Goal: Task Accomplishment & Management: Manage account settings

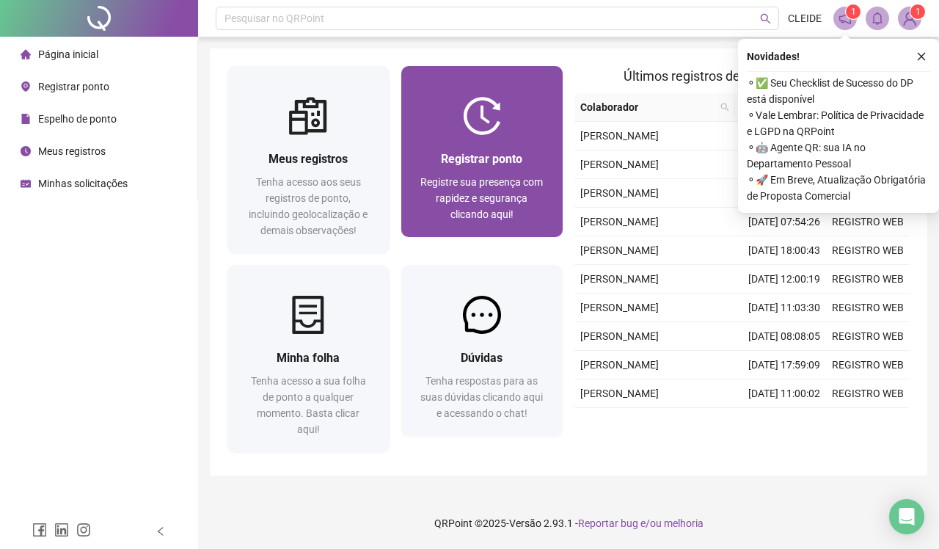
click at [448, 194] on span "Registre sua presença com rapidez e segurança clicando aqui!" at bounding box center [481, 198] width 123 height 44
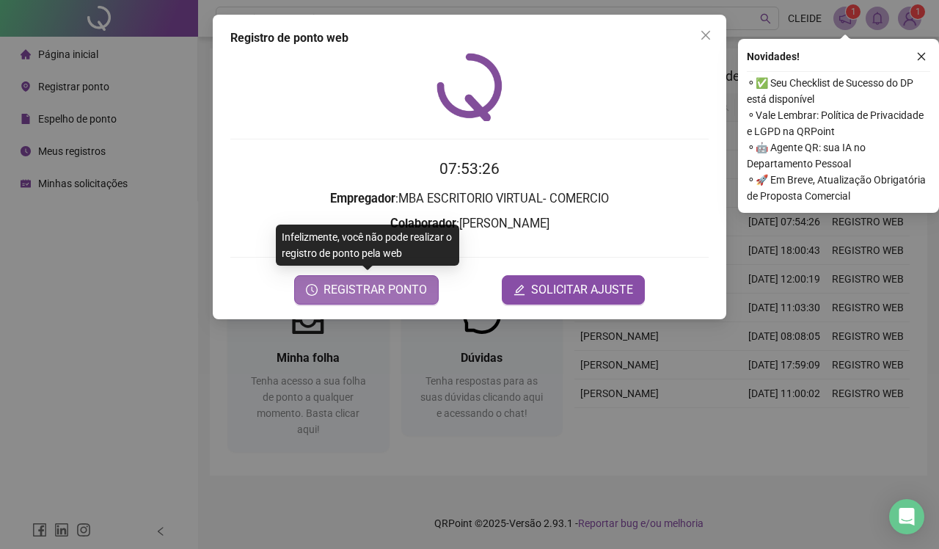
click at [398, 291] on span "REGISTRAR PONTO" at bounding box center [375, 290] width 103 height 18
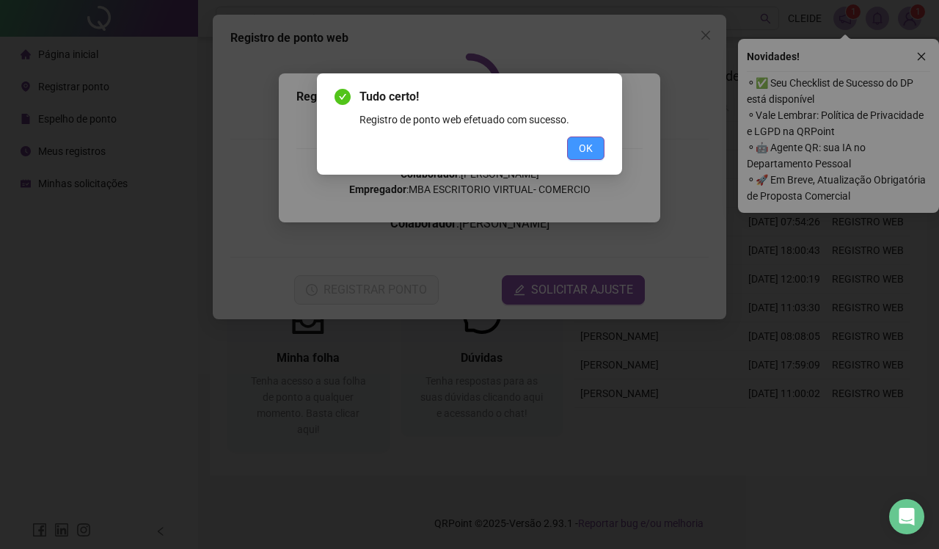
click at [577, 148] on button "OK" at bounding box center [585, 147] width 37 height 23
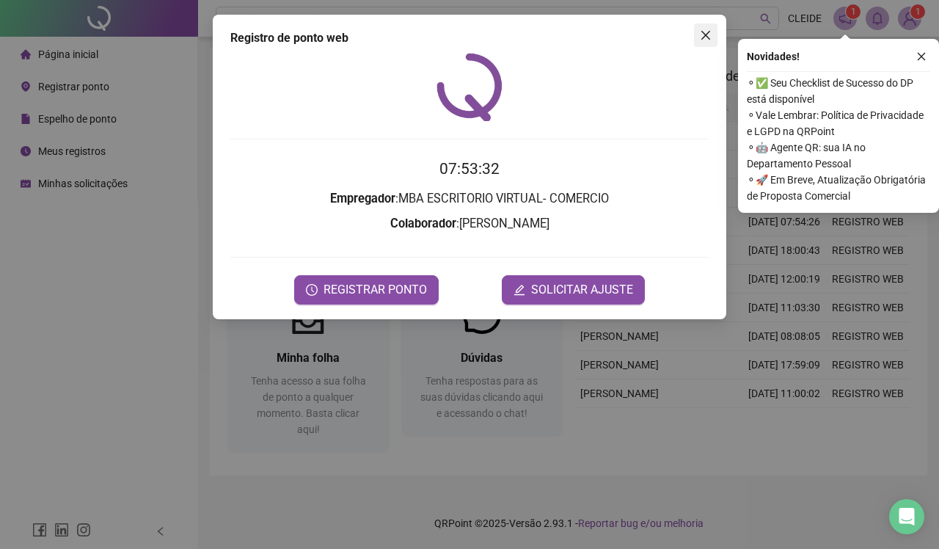
click at [709, 29] on icon "close" at bounding box center [706, 35] width 12 height 12
click at [706, 41] on div "Pesquisar no QRPoint CLEIDE 1 1 Meus registros Tenha acesso aos seus registros …" at bounding box center [568, 274] width 741 height 549
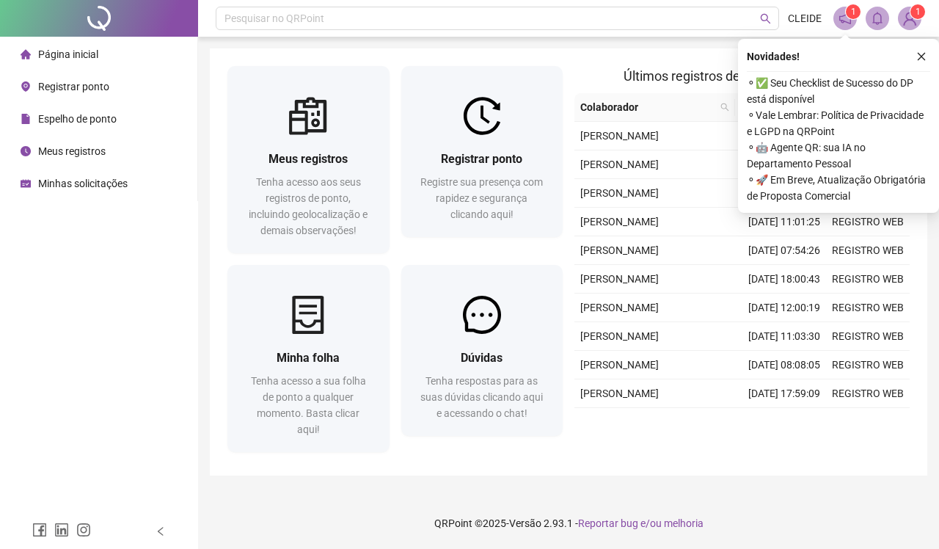
click at [910, 23] on img at bounding box center [910, 18] width 22 height 22
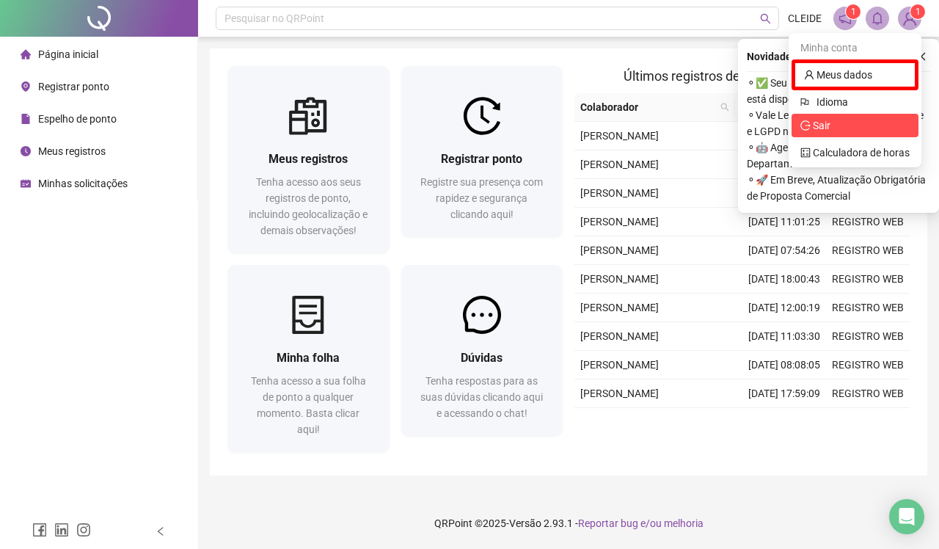
click at [835, 119] on span "Sair" at bounding box center [854, 125] width 109 height 16
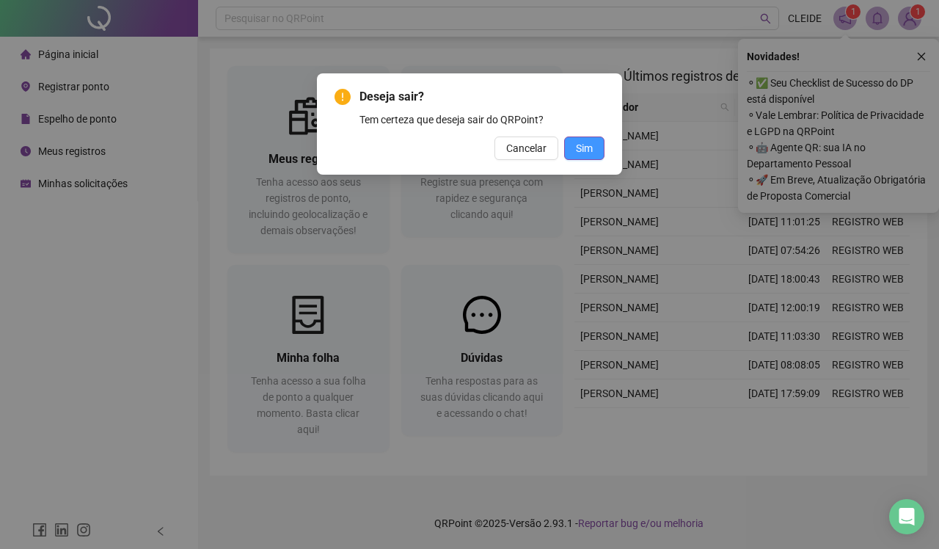
drag, startPoint x: 599, startPoint y: 145, endPoint x: 591, endPoint y: 150, distance: 9.6
click at [591, 150] on button "Sim" at bounding box center [584, 147] width 40 height 23
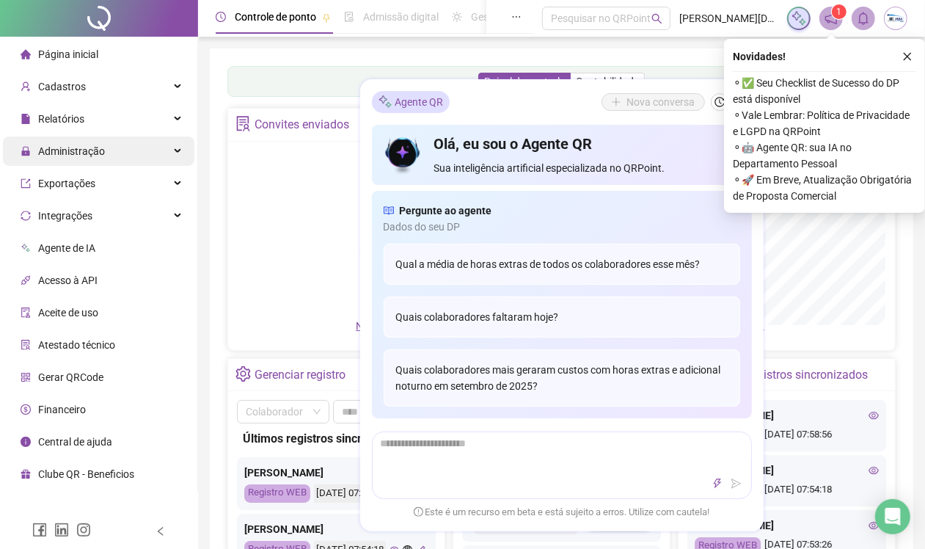
click at [85, 153] on span "Administração" at bounding box center [71, 151] width 67 height 12
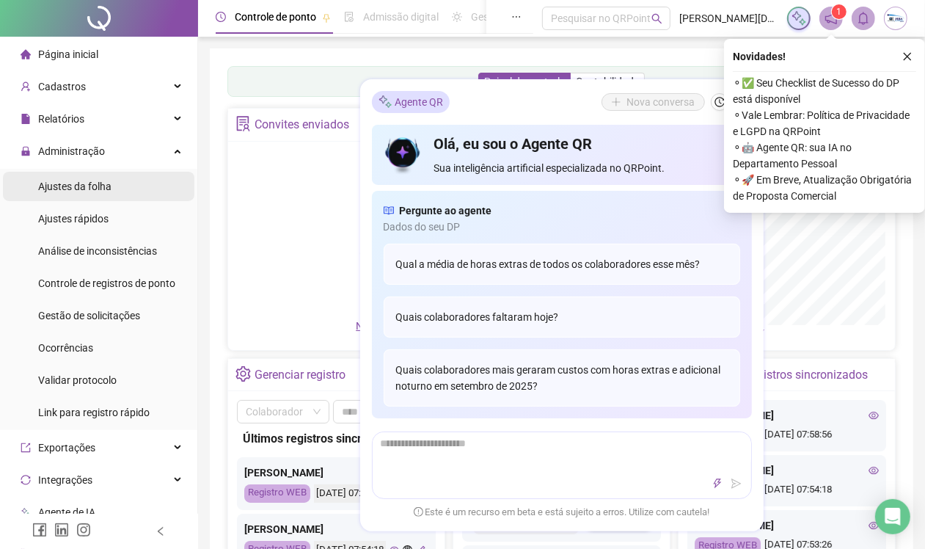
click at [94, 187] on span "Ajustes da folha" at bounding box center [74, 186] width 73 height 12
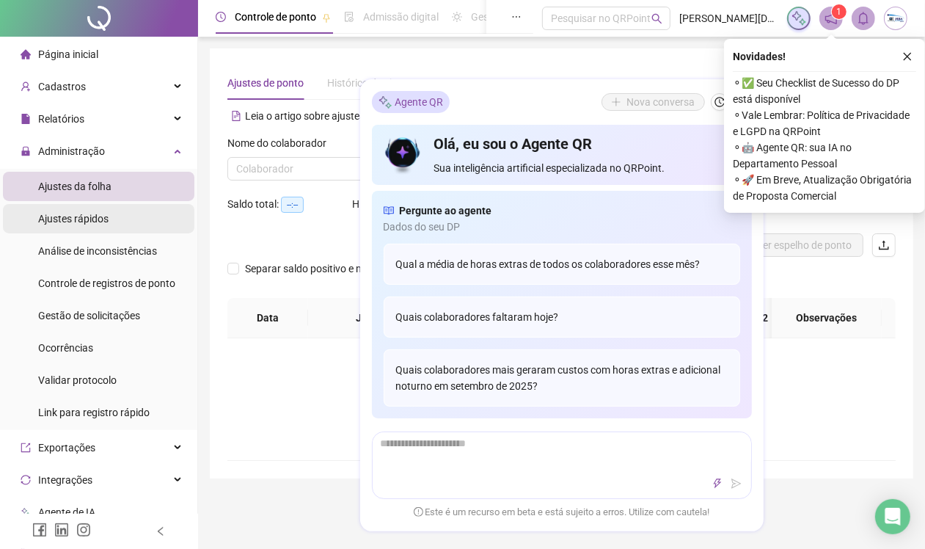
type input "**********"
click at [258, 169] on input "search" at bounding box center [328, 169] width 184 height 22
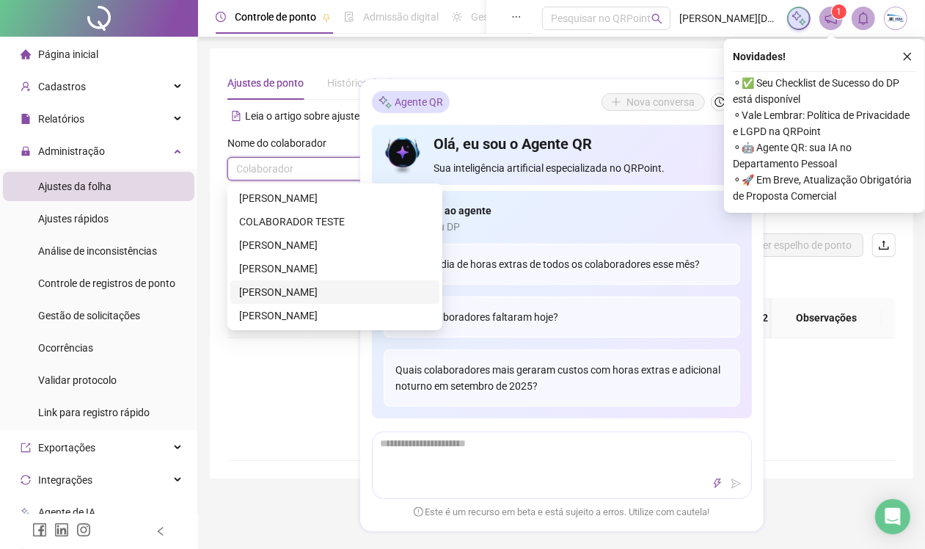
click at [261, 287] on div "[PERSON_NAME]" at bounding box center [334, 292] width 191 height 16
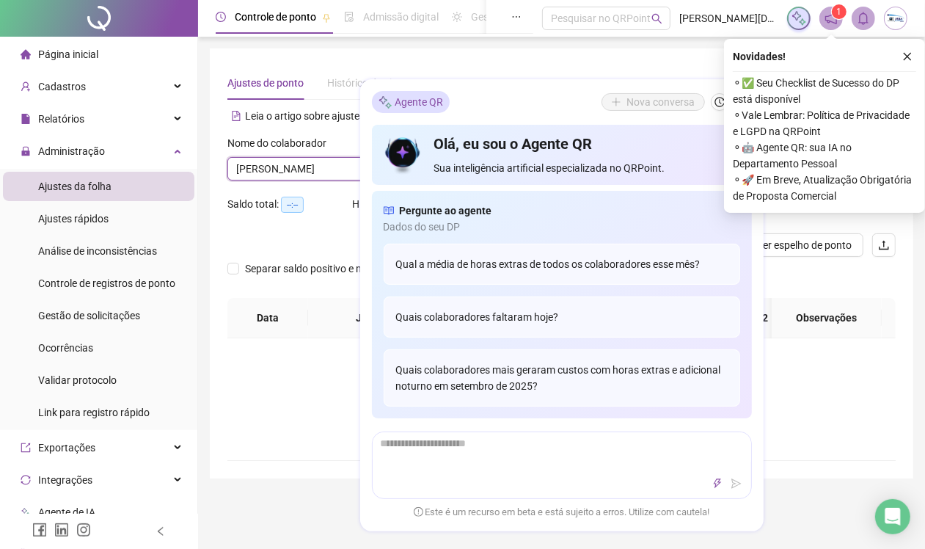
click at [811, 499] on div "**********" at bounding box center [561, 496] width 727 height 993
click at [907, 59] on icon "close" at bounding box center [907, 56] width 10 height 10
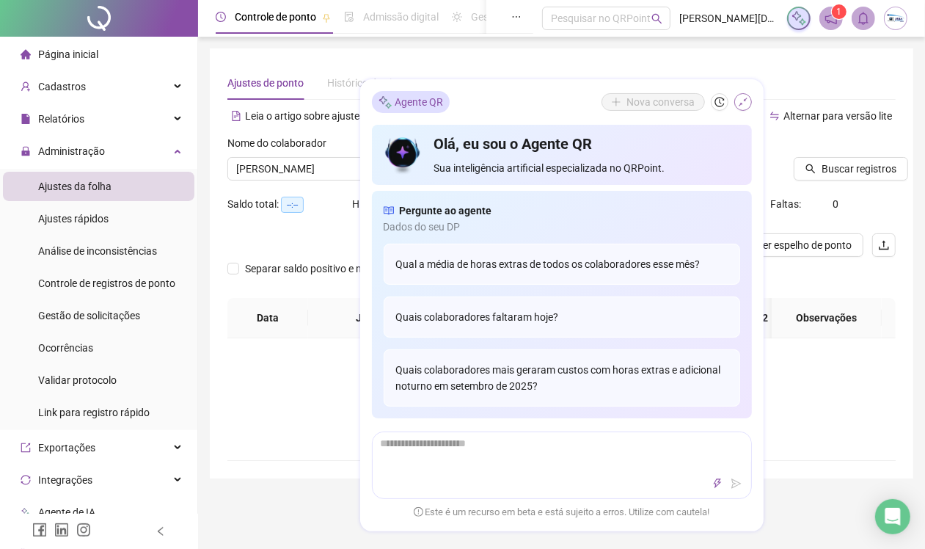
click at [739, 98] on icon "shrink" at bounding box center [743, 102] width 10 height 10
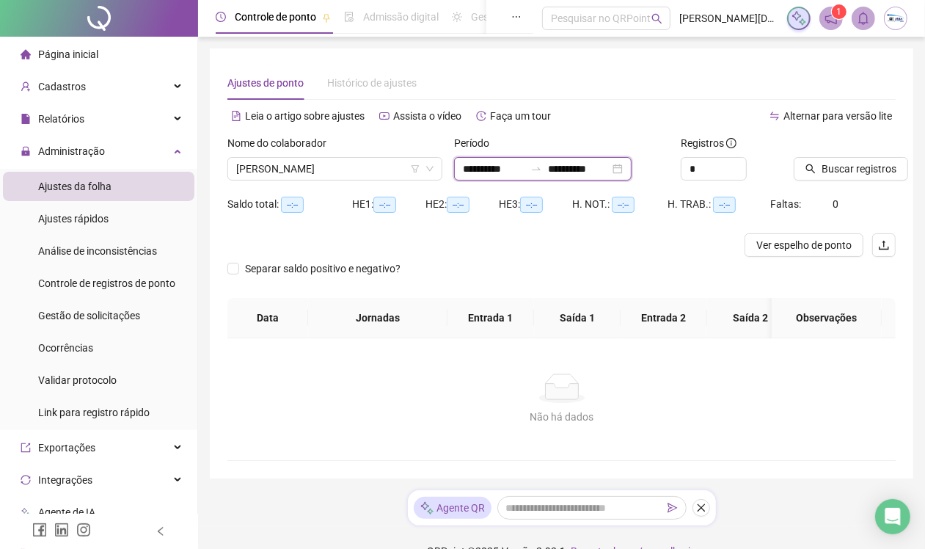
click at [479, 163] on input "**********" at bounding box center [494, 169] width 62 height 16
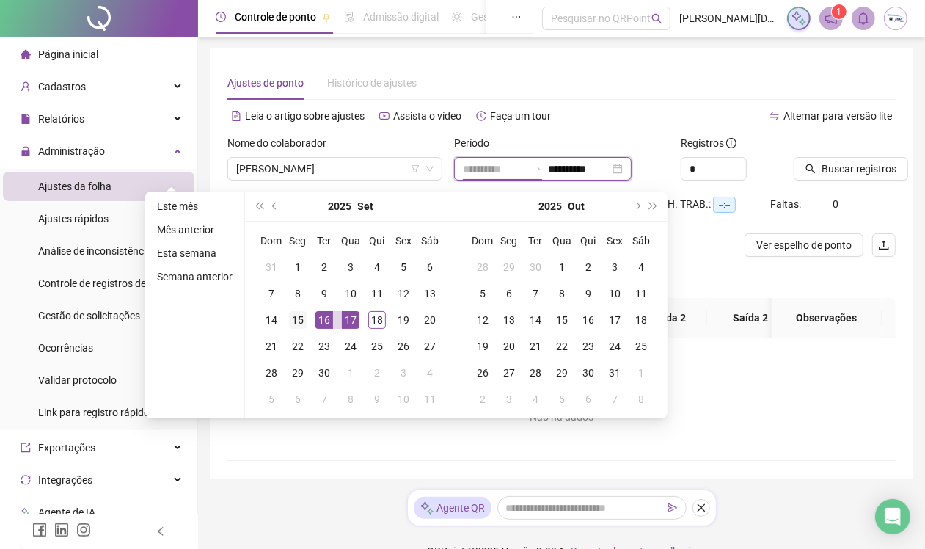
type input "**********"
click at [301, 313] on div "15" at bounding box center [298, 320] width 18 height 18
type input "**********"
click at [855, 175] on span "Buscar registros" at bounding box center [859, 169] width 75 height 16
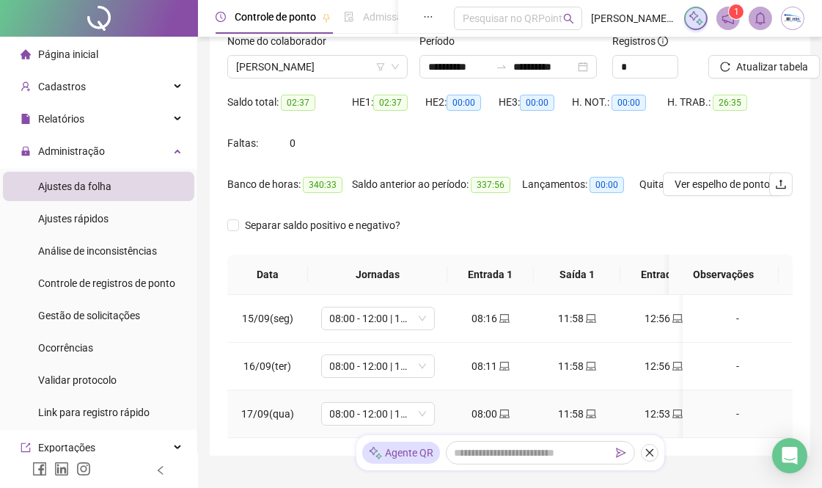
scroll to position [33, 0]
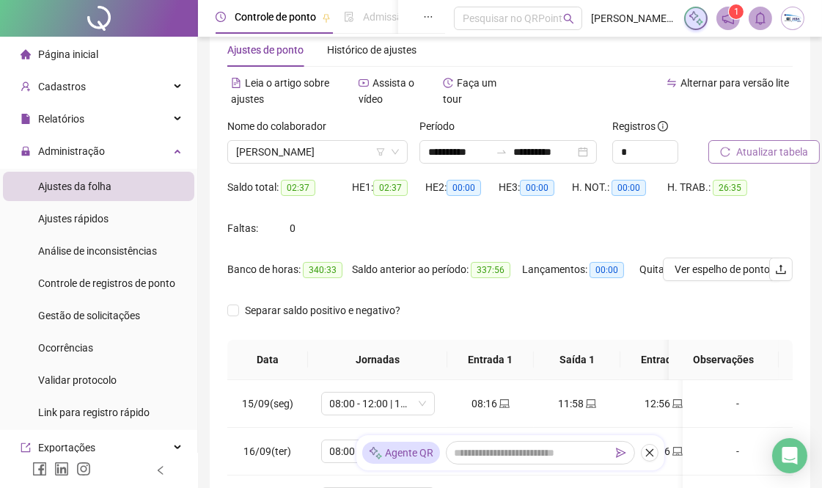
click at [772, 148] on span "Atualizar tabela" at bounding box center [773, 152] width 72 height 16
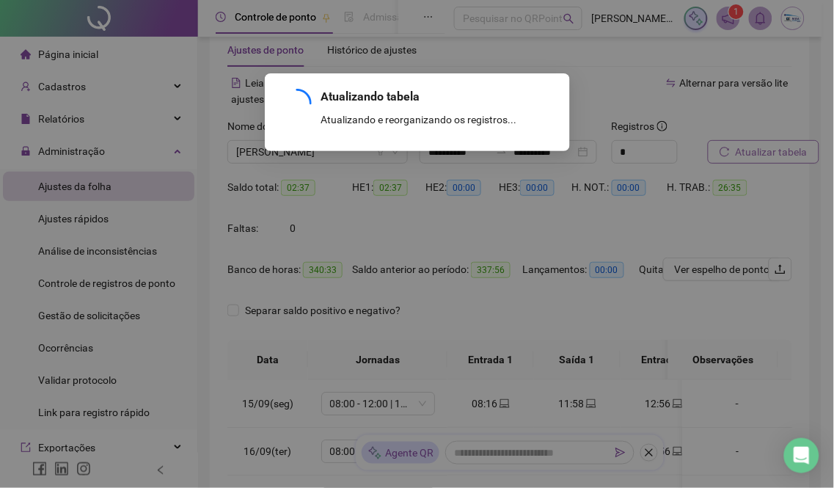
click at [772, 148] on div "Atualizando tabela Atualizando e reorganizando os registros... OK" at bounding box center [417, 244] width 834 height 488
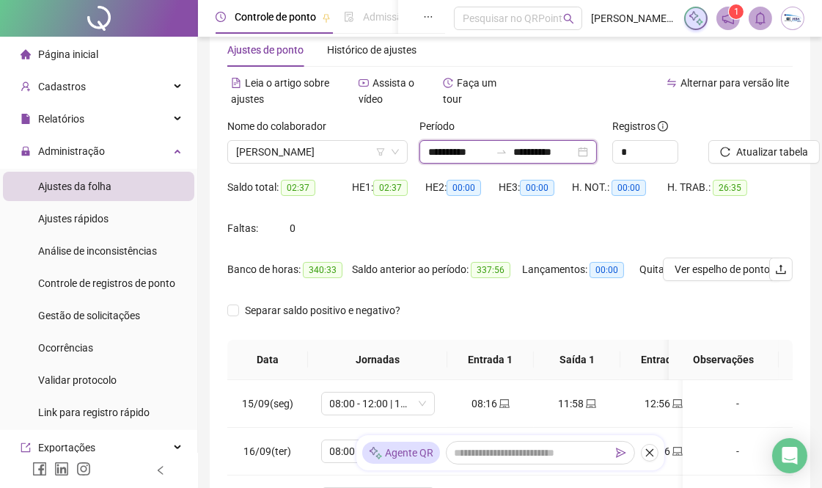
click at [464, 147] on input "**********" at bounding box center [459, 152] width 62 height 16
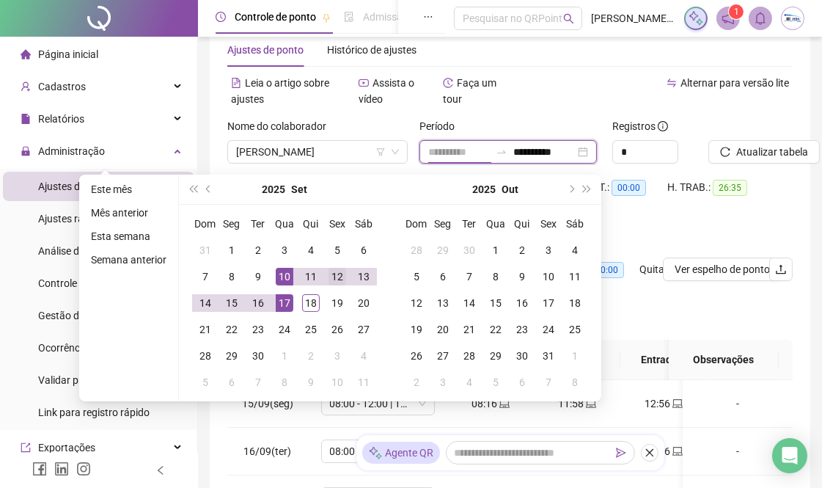
type input "**********"
click at [335, 280] on div "12" at bounding box center [338, 277] width 18 height 18
type input "**********"
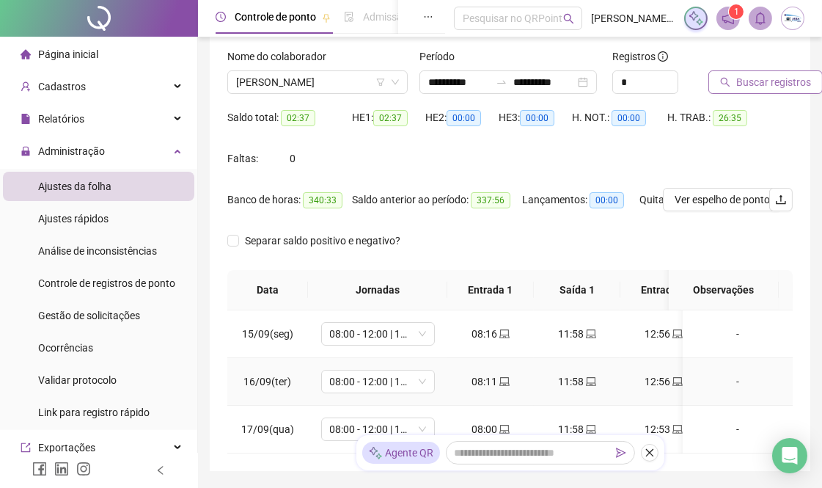
scroll to position [0, 0]
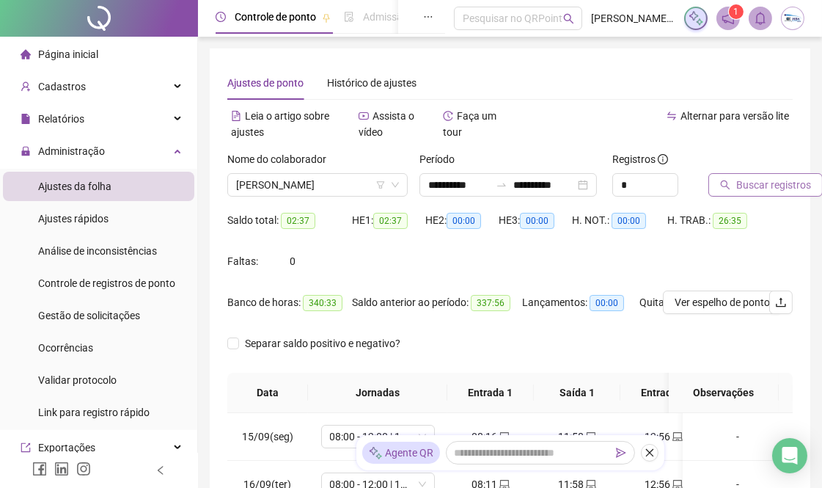
click at [743, 183] on span "Buscar registros" at bounding box center [774, 185] width 75 height 16
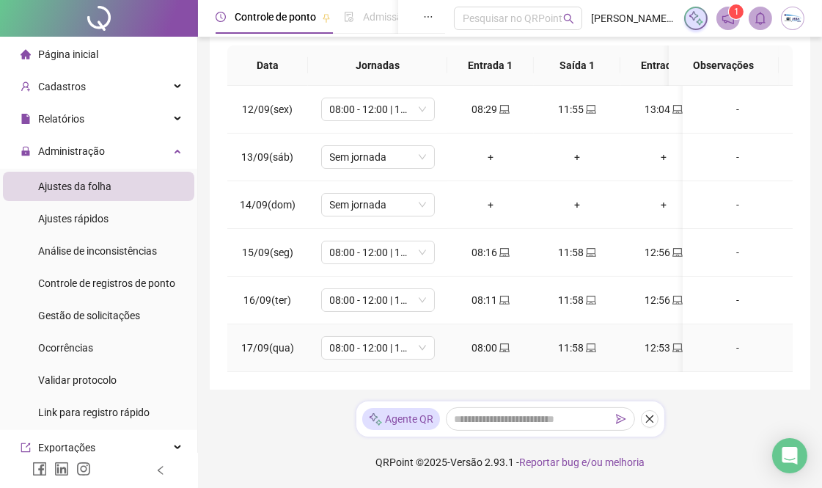
scroll to position [340, 0]
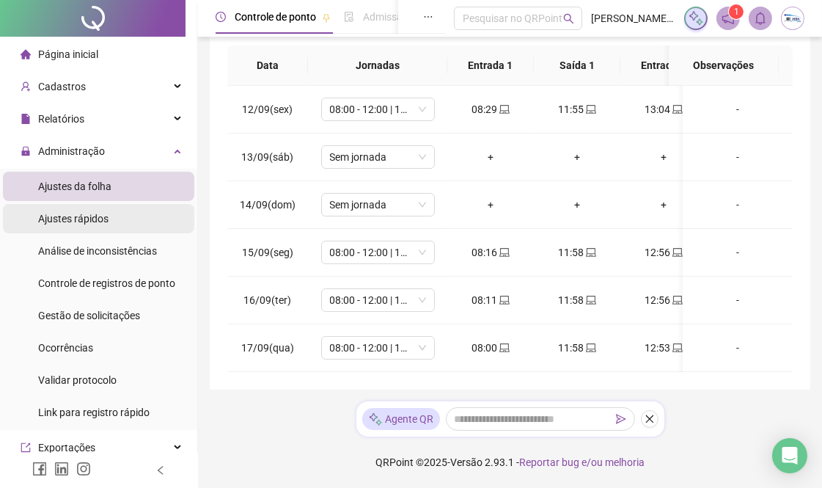
click at [103, 221] on span "Ajustes rápidos" at bounding box center [73, 219] width 70 height 12
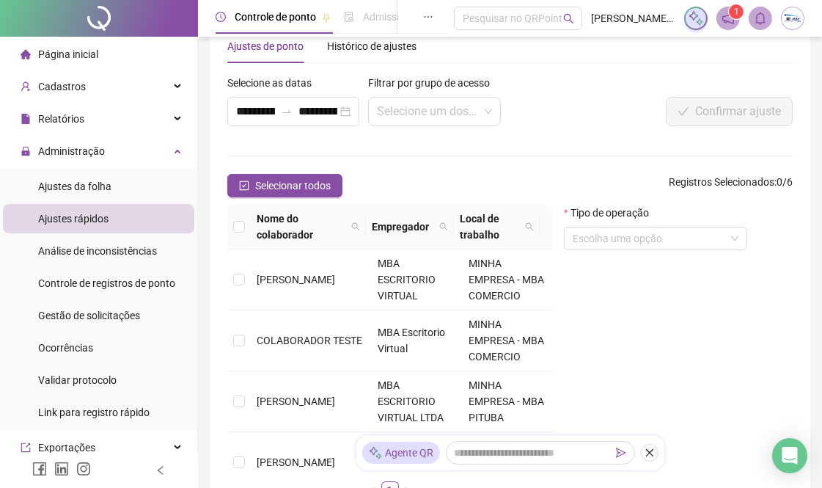
scroll to position [175, 0]
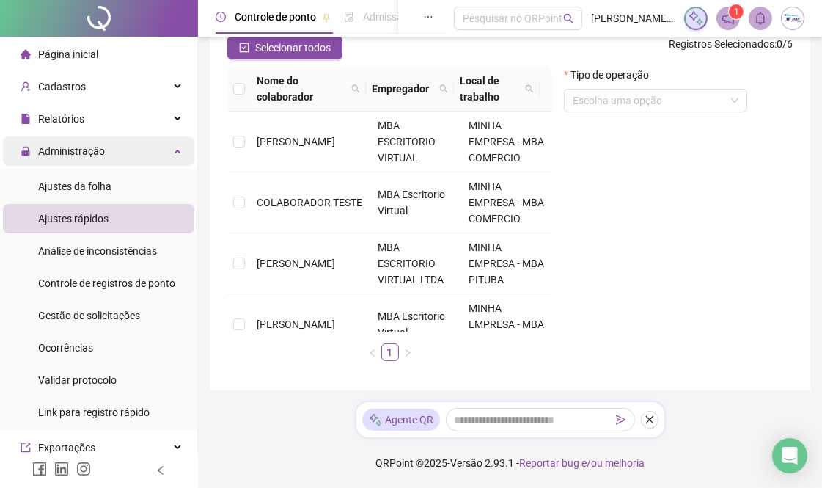
click at [87, 157] on span "Administração" at bounding box center [71, 151] width 67 height 12
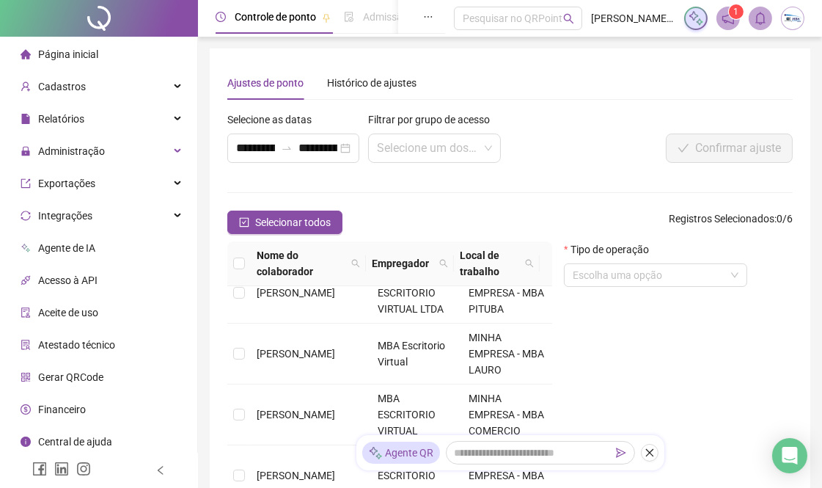
scroll to position [163, 0]
click at [92, 157] on span "Administração" at bounding box center [71, 151] width 67 height 12
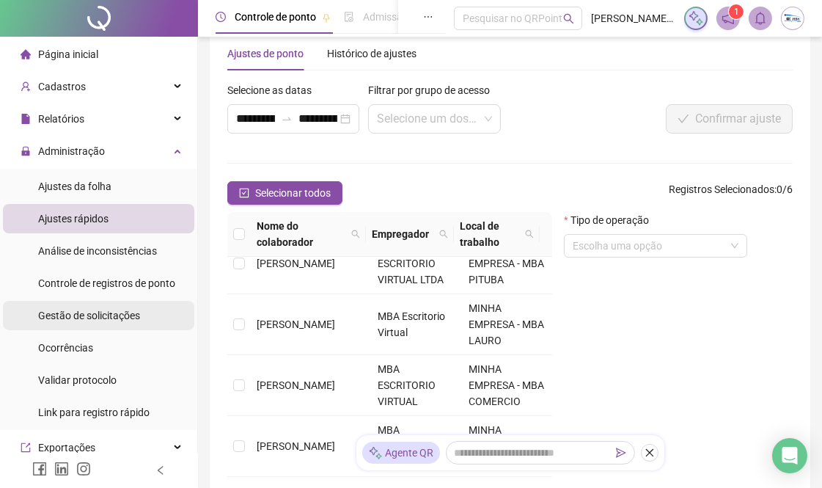
scroll to position [0, 0]
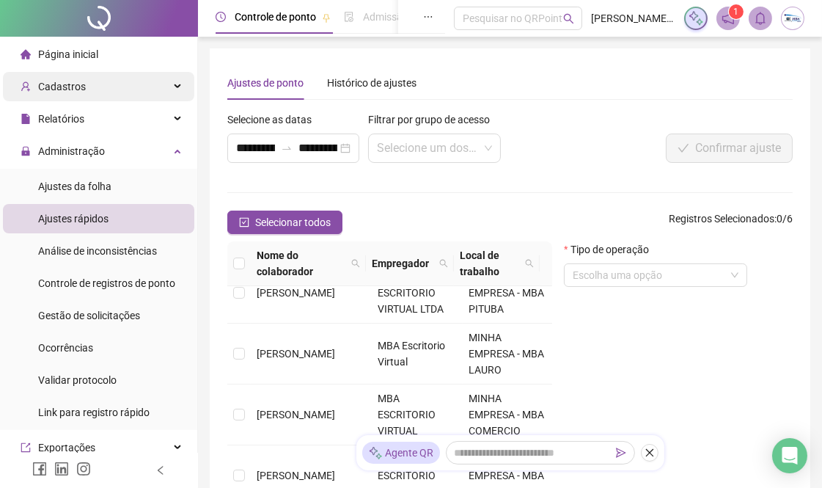
click at [87, 85] on div "Cadastros" at bounding box center [98, 86] width 191 height 29
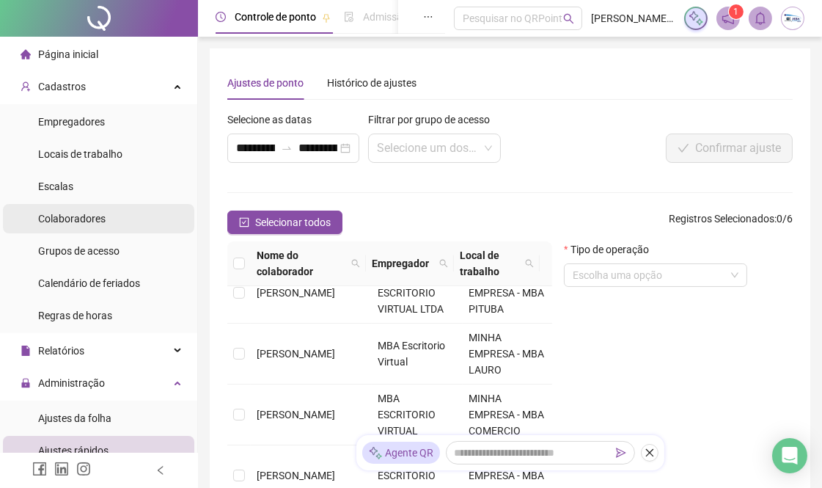
click at [83, 216] on span "Colaboradores" at bounding box center [71, 219] width 67 height 12
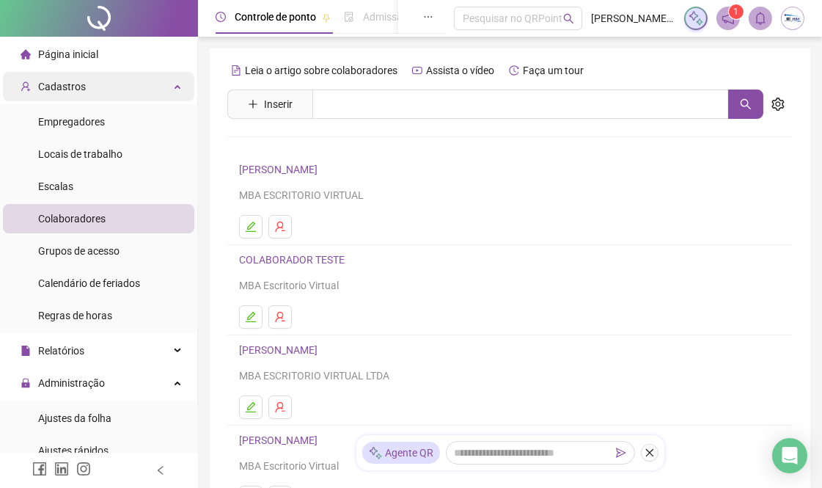
click at [65, 82] on span "Cadastros" at bounding box center [62, 87] width 48 height 12
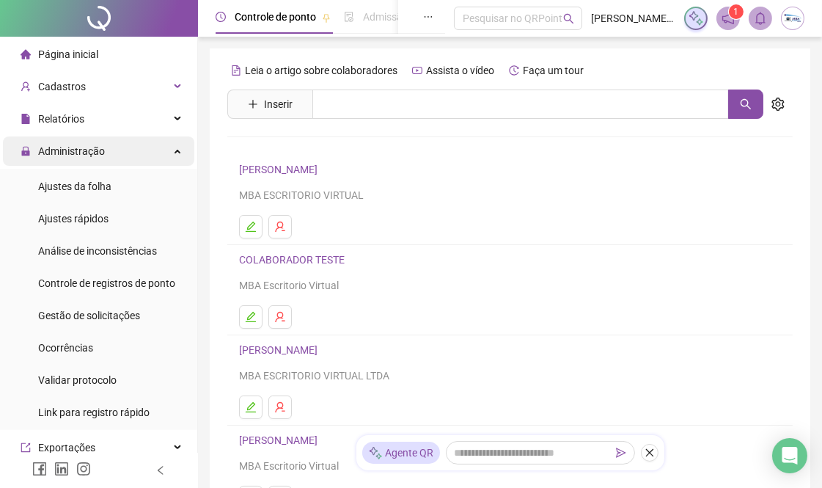
click at [93, 152] on span "Administração" at bounding box center [71, 151] width 67 height 12
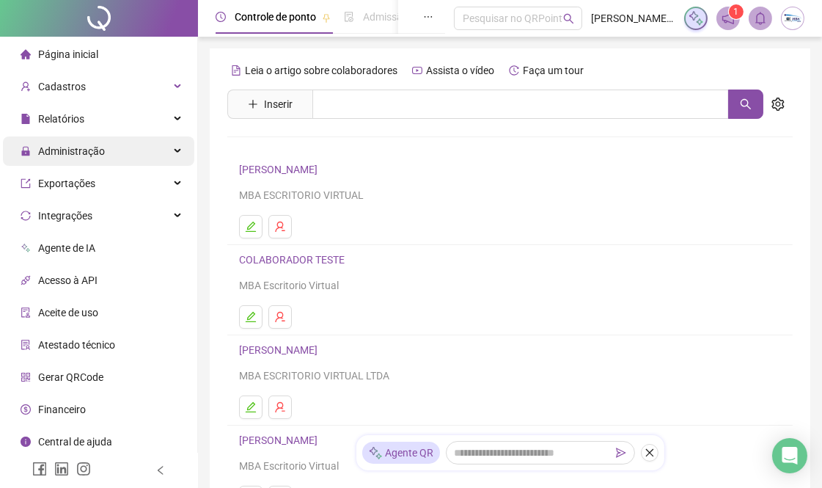
click at [95, 156] on span "Administração" at bounding box center [71, 151] width 67 height 12
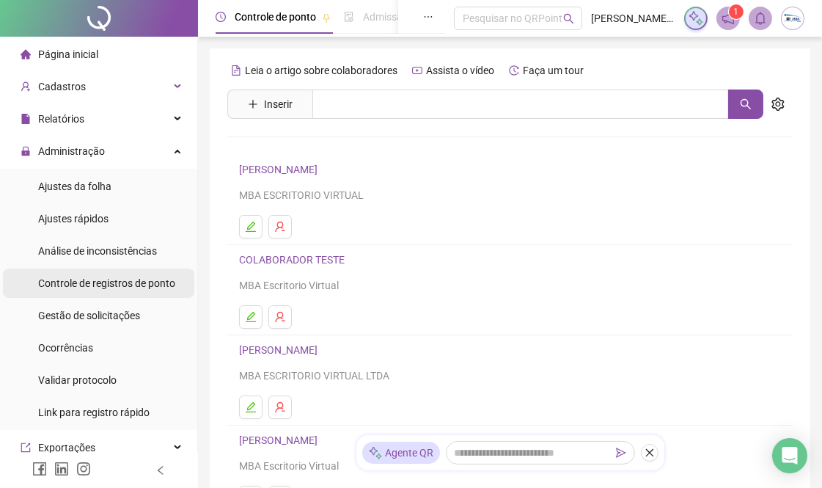
click at [145, 288] on span "Controle de registros de ponto" at bounding box center [106, 283] width 137 height 12
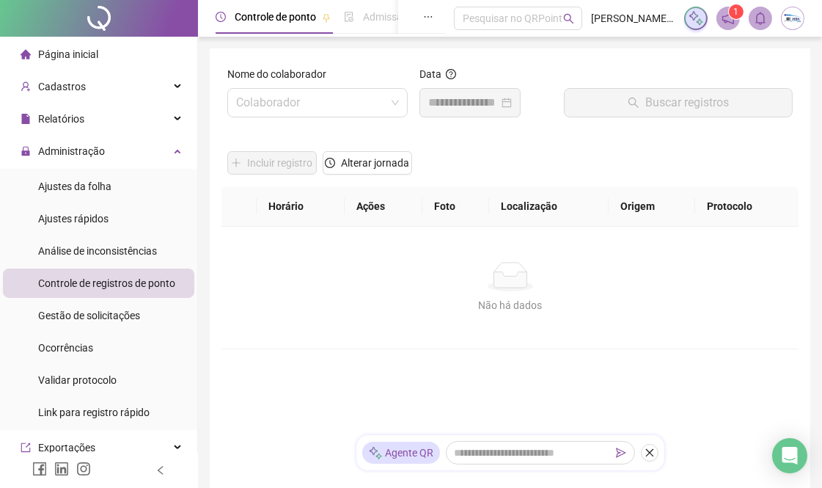
click at [310, 117] on div "Nome do colaborador Colaborador" at bounding box center [318, 97] width 192 height 63
click at [310, 113] on input "search" at bounding box center [311, 103] width 150 height 28
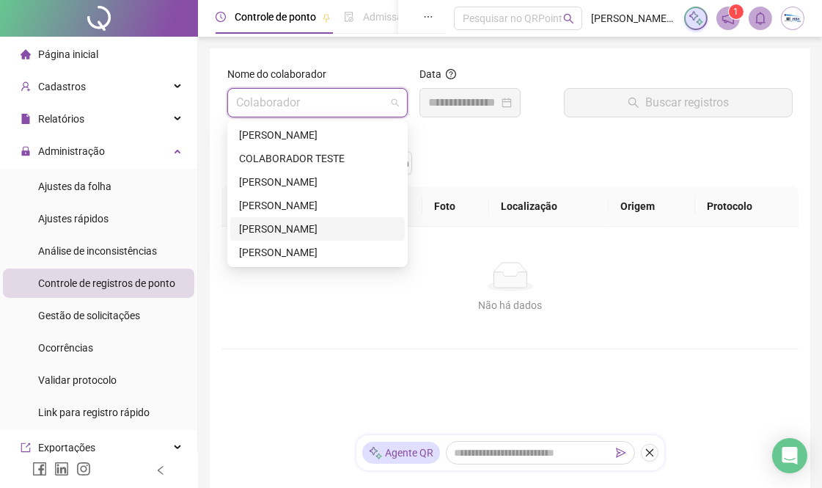
click at [328, 228] on div "[PERSON_NAME]" at bounding box center [317, 229] width 157 height 16
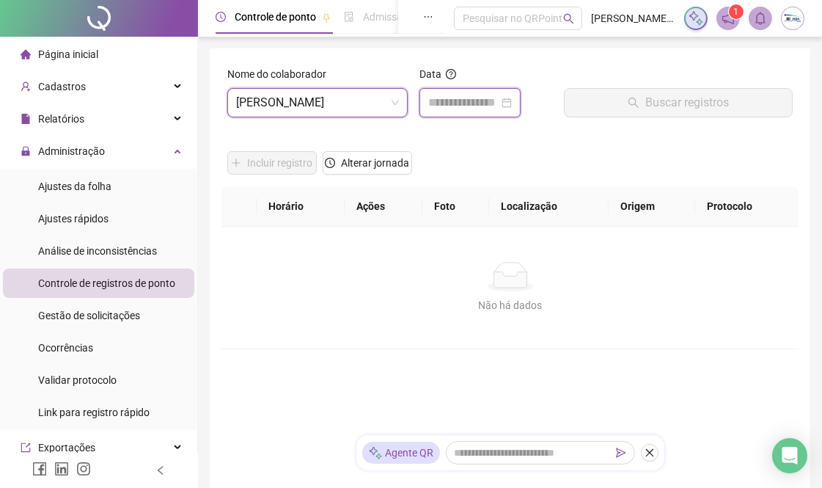
click at [474, 98] on input at bounding box center [463, 103] width 70 height 18
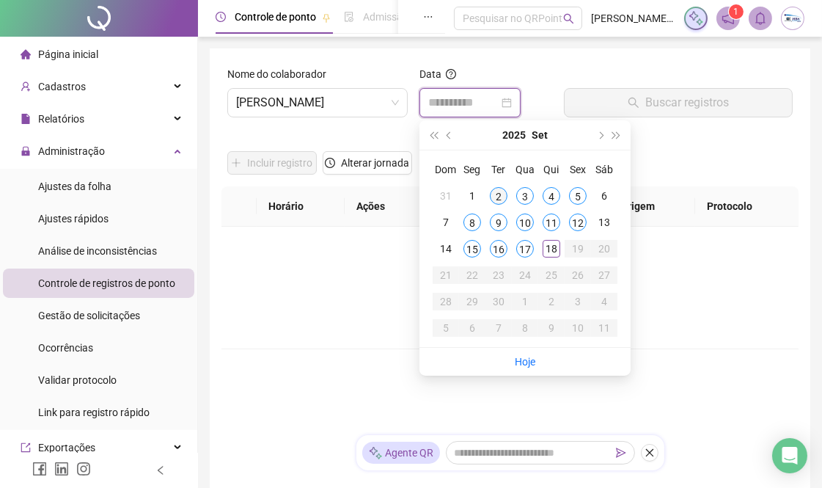
type input "**********"
click at [501, 194] on div "2" at bounding box center [499, 196] width 18 height 18
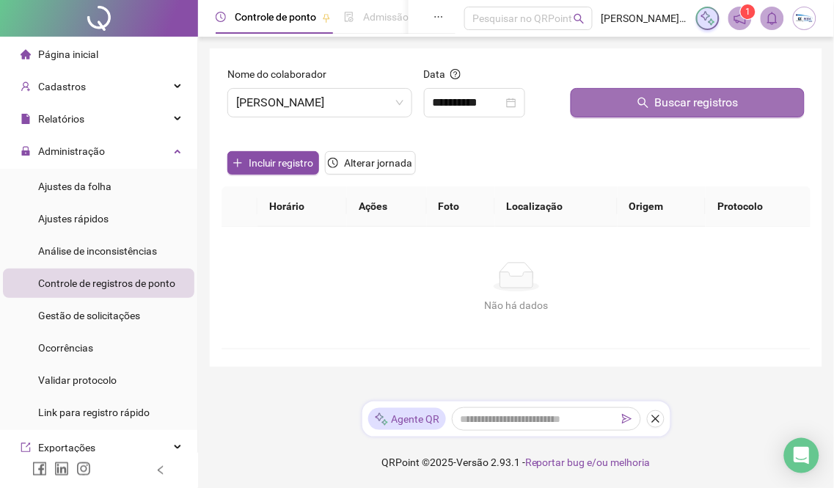
click at [642, 106] on icon "search" at bounding box center [644, 103] width 12 height 12
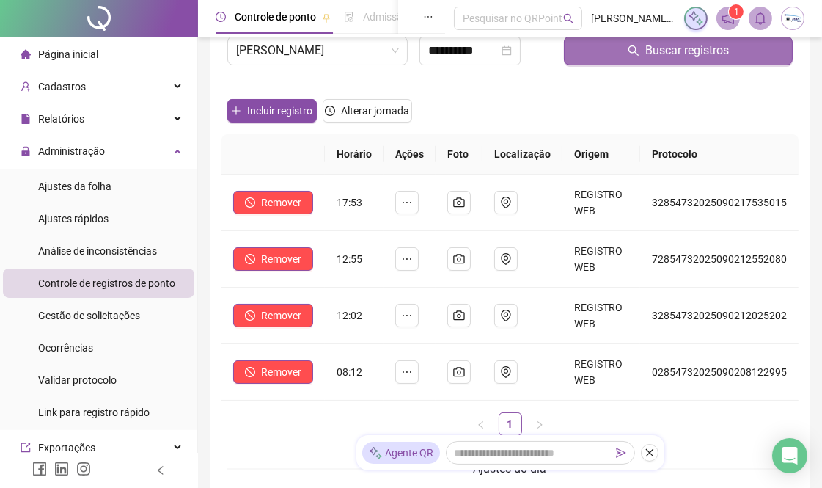
scroll to position [81, 0]
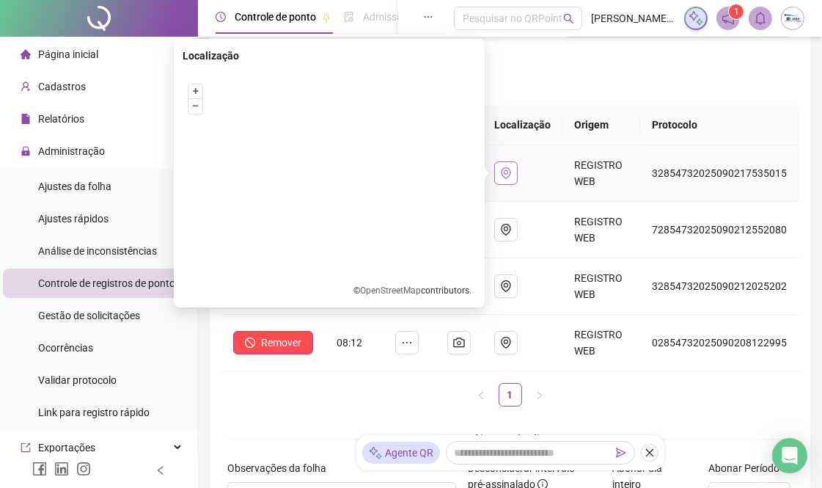
click at [509, 180] on button "button" at bounding box center [505, 172] width 23 height 23
click at [194, 98] on button "+" at bounding box center [196, 91] width 14 height 14
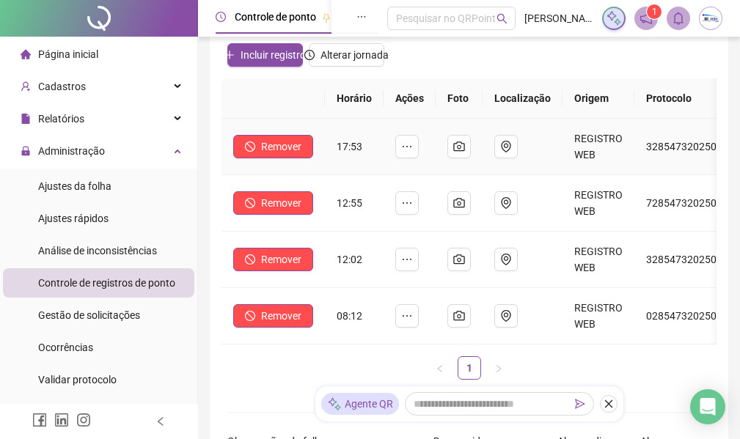
scroll to position [155, 0]
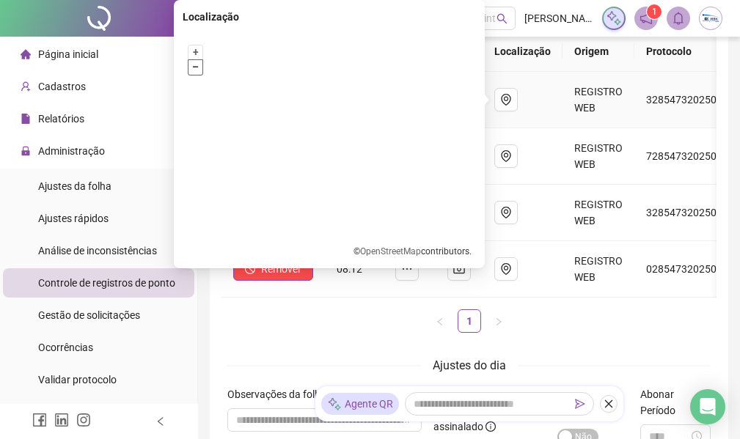
click at [198, 62] on button "–" at bounding box center [196, 67] width 14 height 14
click at [193, 53] on button "+" at bounding box center [196, 52] width 14 height 14
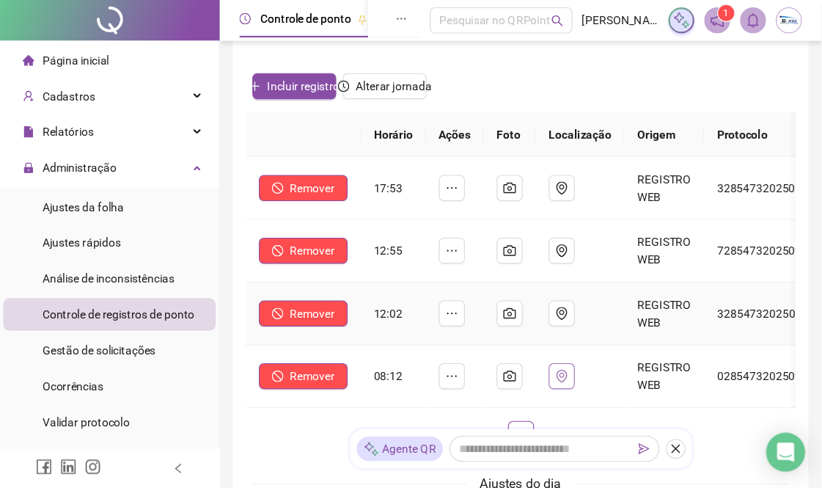
scroll to position [0, 0]
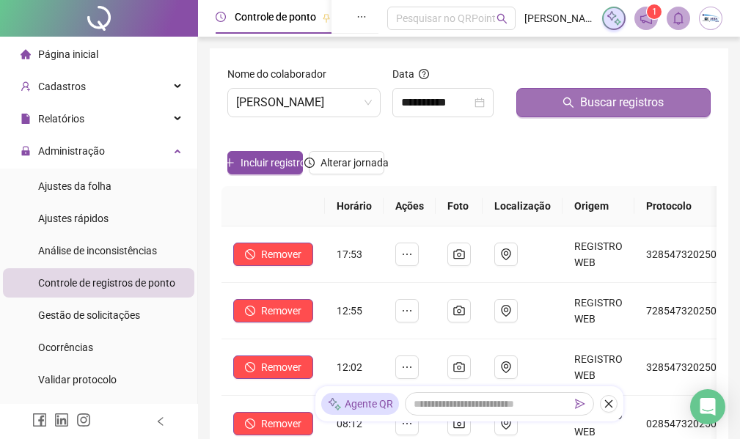
click at [651, 102] on span "Buscar registros" at bounding box center [622, 103] width 84 height 18
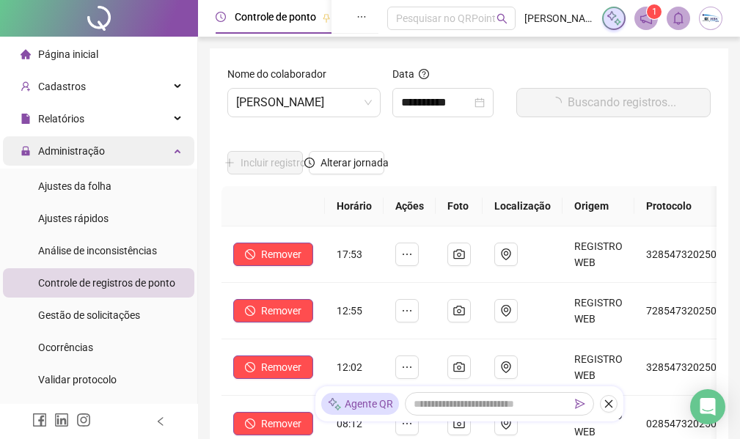
click at [81, 149] on span "Administração" at bounding box center [71, 151] width 67 height 12
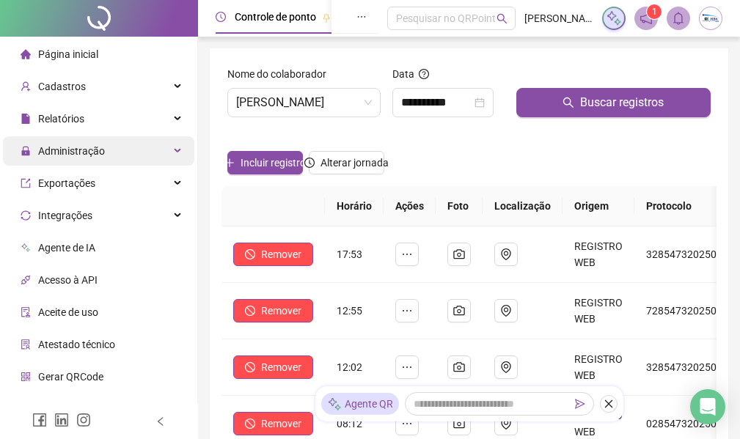
click at [75, 156] on span "Administração" at bounding box center [71, 151] width 67 height 12
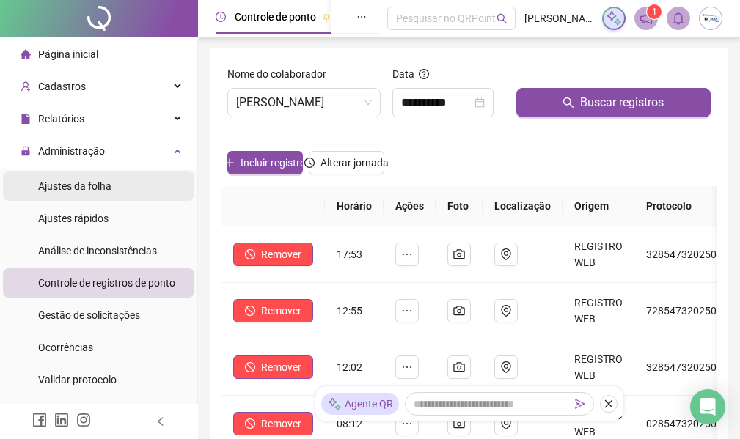
click at [86, 186] on span "Ajustes da folha" at bounding box center [74, 186] width 73 height 12
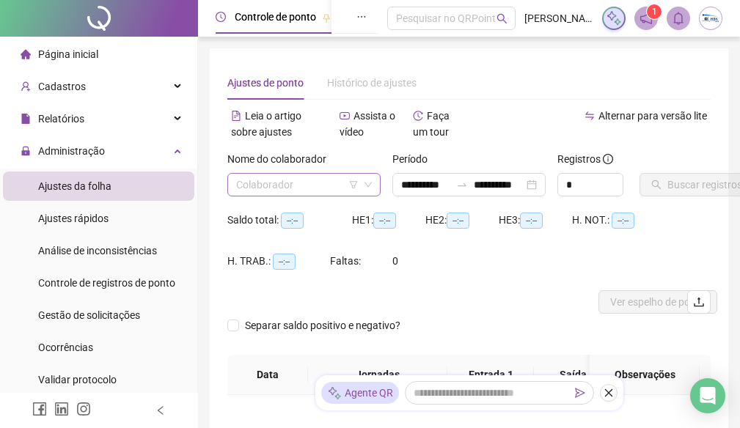
click at [326, 187] on input "search" at bounding box center [297, 185] width 123 height 22
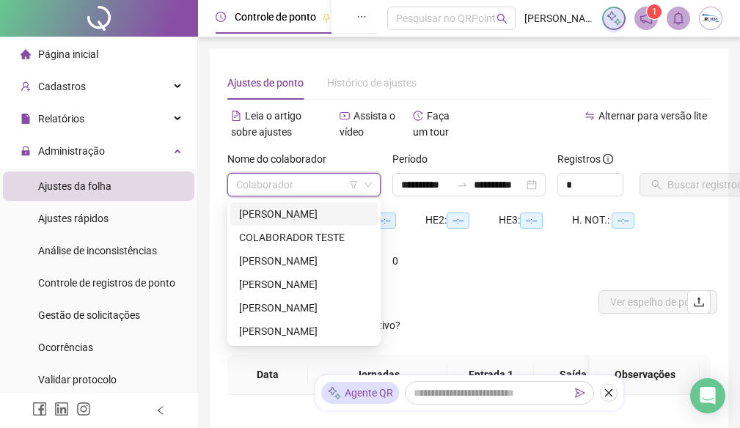
click at [364, 183] on icon "down" at bounding box center [368, 184] width 9 height 9
click at [282, 307] on div "[PERSON_NAME]" at bounding box center [304, 308] width 130 height 16
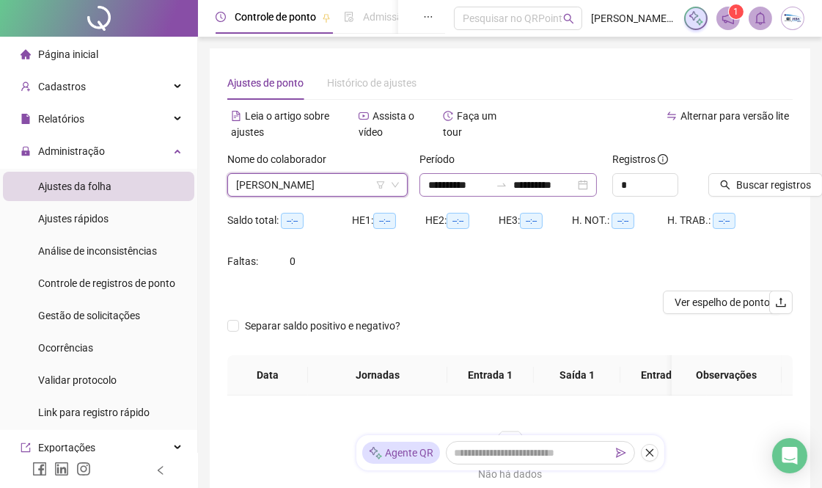
click at [497, 183] on icon "swap-right" at bounding box center [502, 185] width 12 height 12
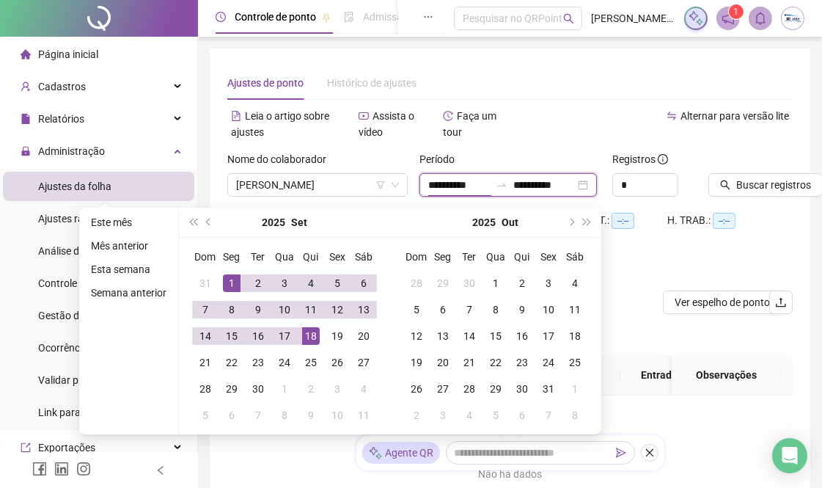
click at [487, 184] on input "**********" at bounding box center [459, 185] width 62 height 16
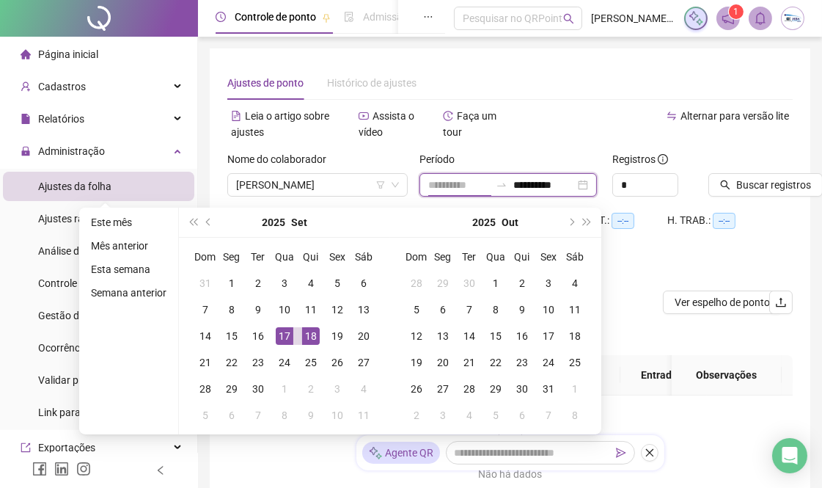
type input "**********"
click at [306, 326] on td "18" at bounding box center [311, 336] width 26 height 26
type input "**********"
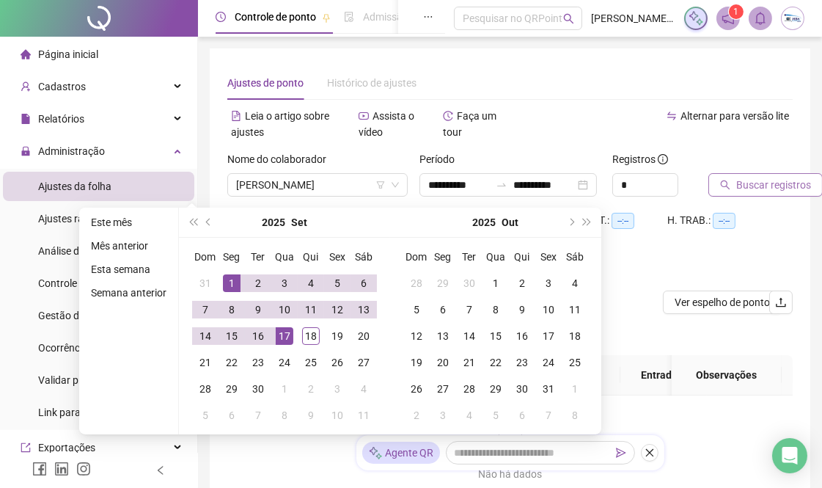
click at [753, 173] on button "Buscar registros" at bounding box center [766, 184] width 114 height 23
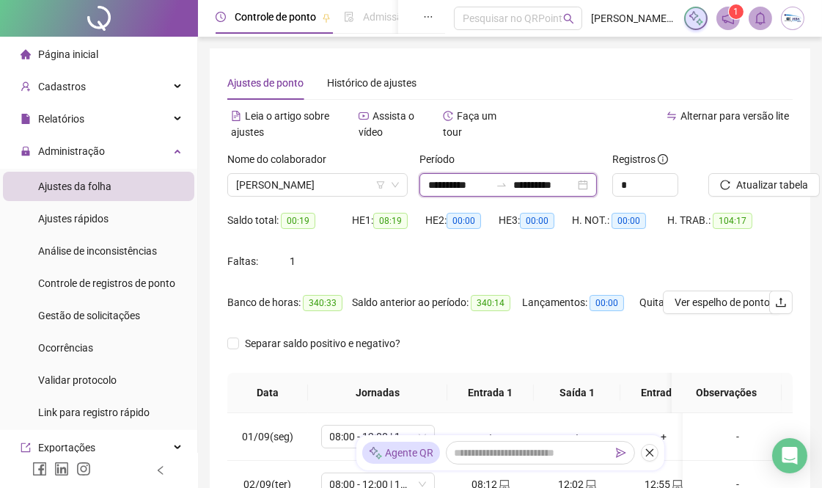
click at [470, 185] on input "**********" at bounding box center [459, 185] width 62 height 16
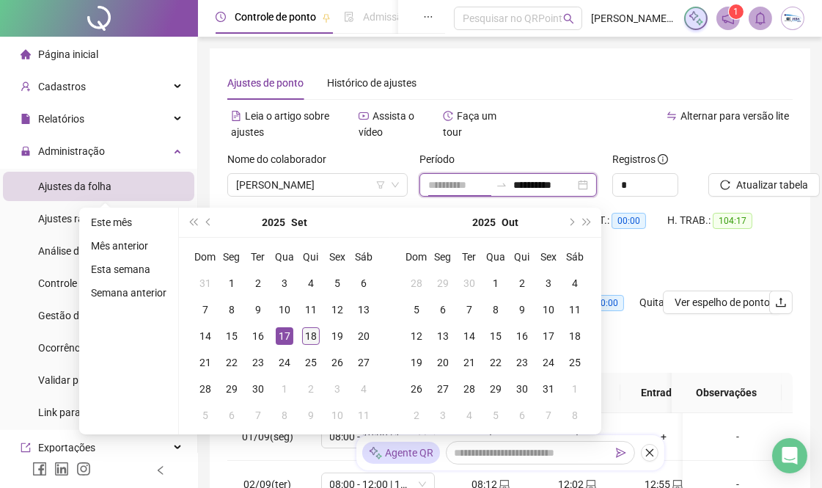
type input "**********"
click at [307, 332] on div "18" at bounding box center [311, 336] width 18 height 18
click at [560, 189] on input "**********" at bounding box center [545, 185] width 62 height 16
type input "**********"
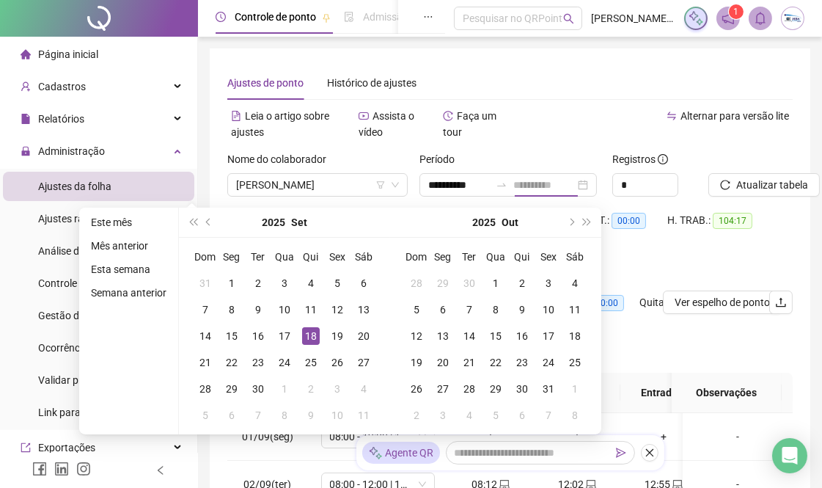
click at [308, 335] on div "18" at bounding box center [311, 336] width 18 height 18
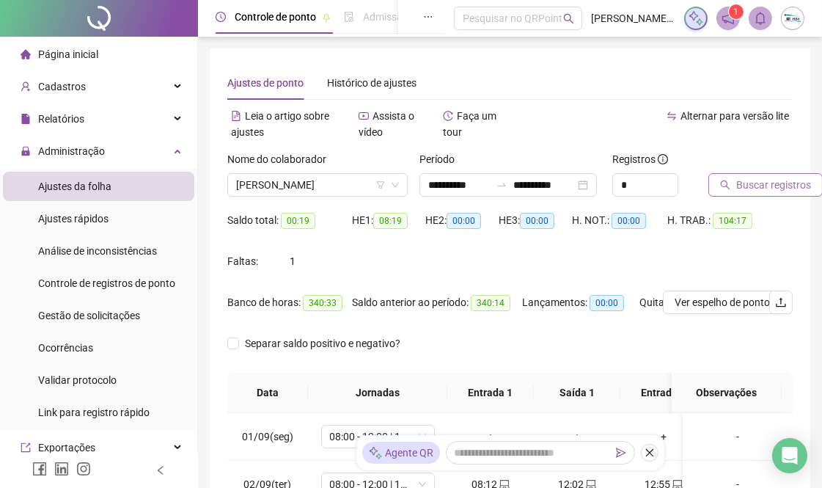
click at [781, 185] on span "Buscar registros" at bounding box center [774, 185] width 75 height 16
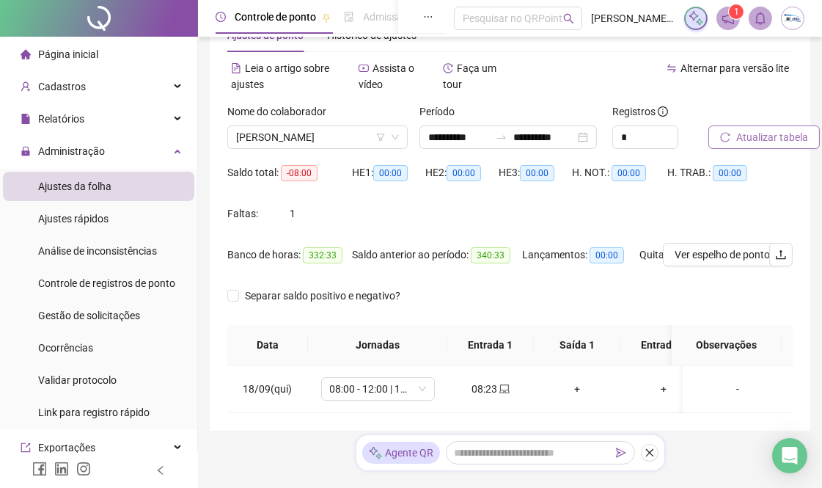
scroll to position [101, 0]
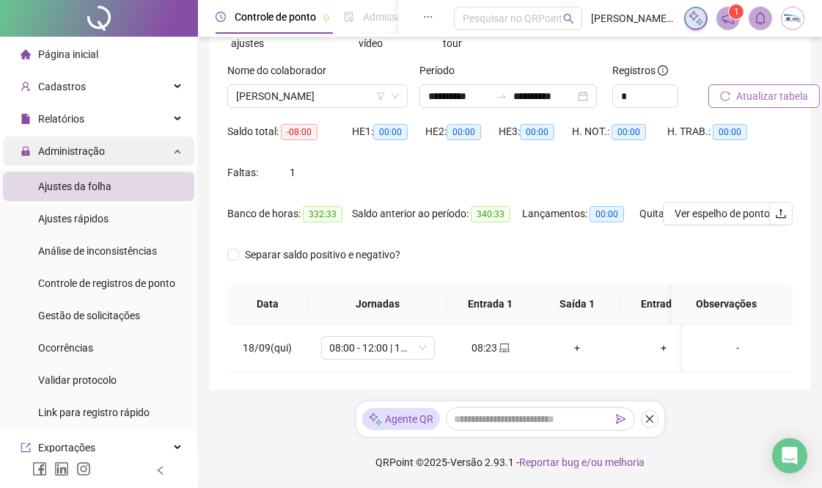
click at [62, 140] on span "Administração" at bounding box center [63, 150] width 84 height 29
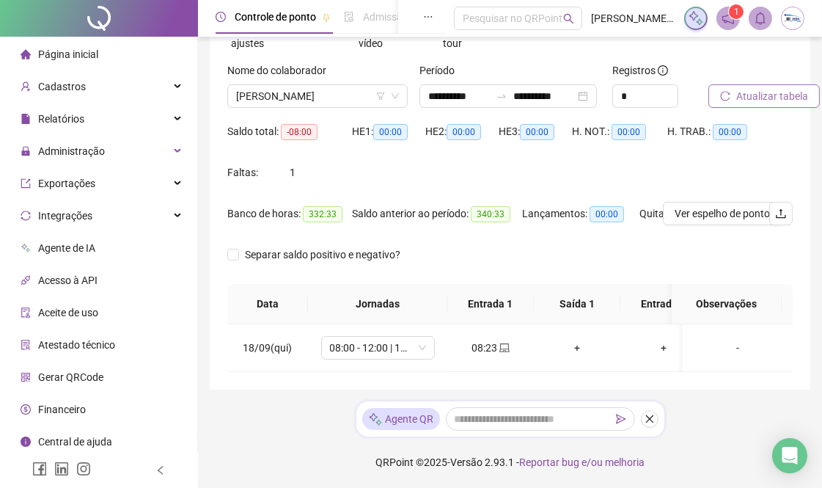
scroll to position [3, 0]
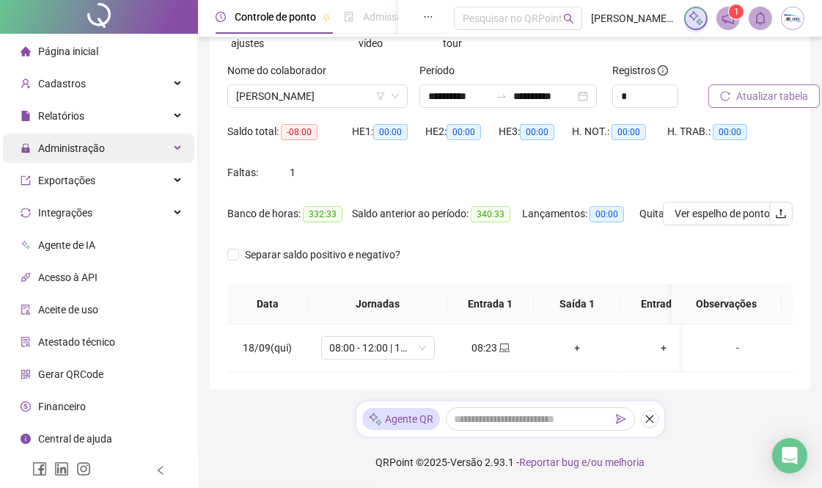
click at [87, 153] on span "Administração" at bounding box center [71, 148] width 67 height 12
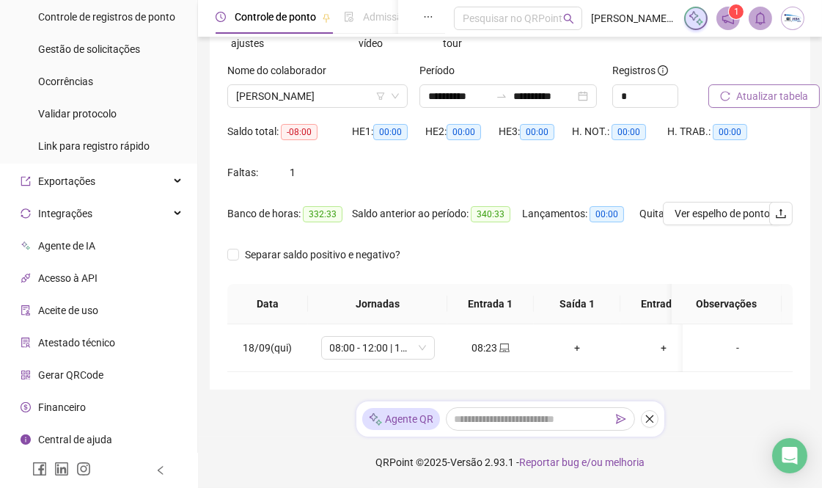
scroll to position [185, 0]
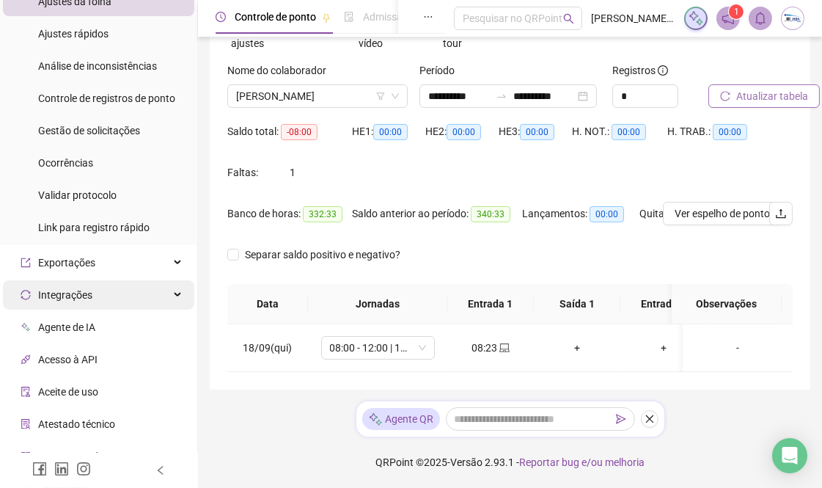
click at [94, 283] on div "Integrações" at bounding box center [98, 294] width 191 height 29
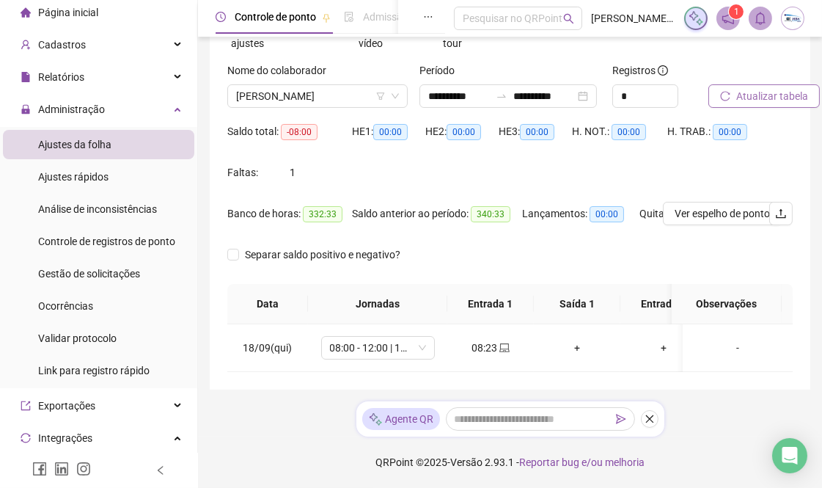
scroll to position [22, 0]
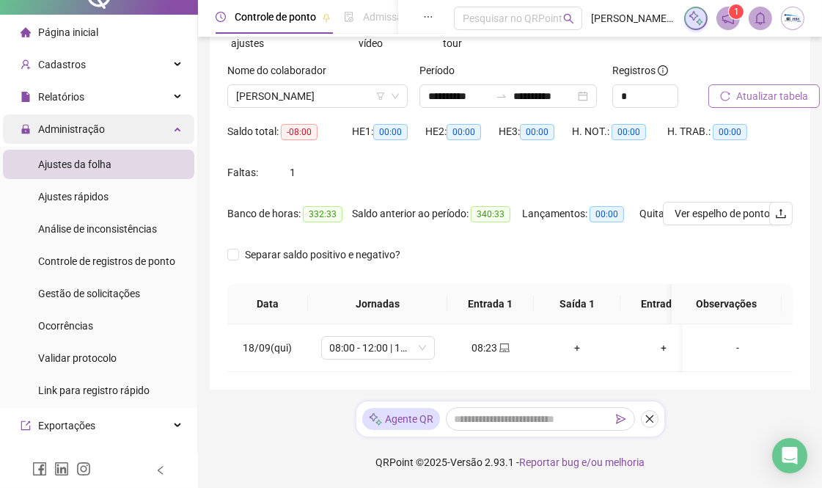
click at [73, 120] on span "Administração" at bounding box center [63, 128] width 84 height 29
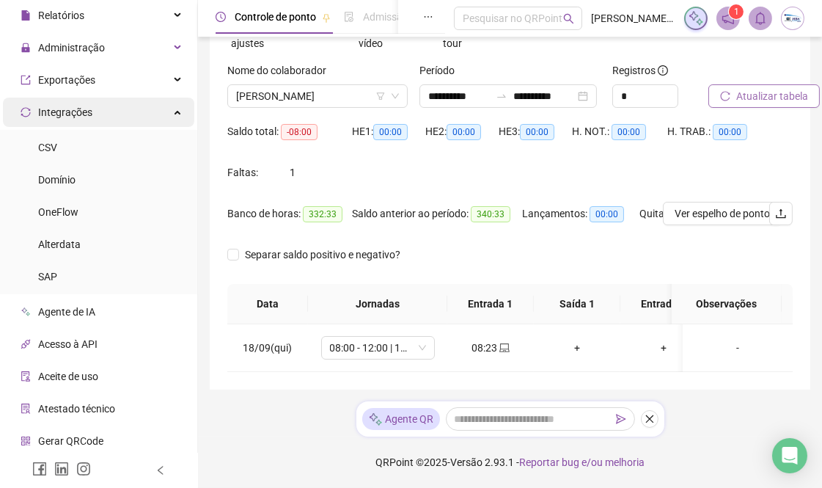
scroll to position [170, 0]
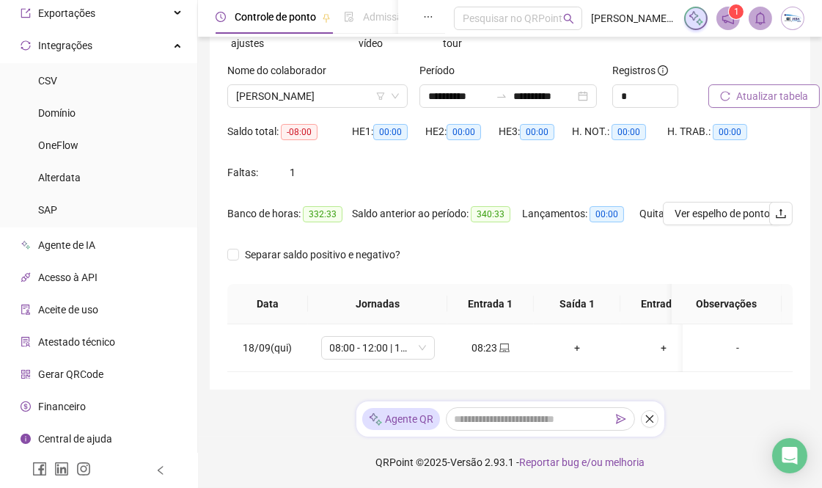
click at [89, 309] on span "Aceite de uso" at bounding box center [68, 310] width 60 height 12
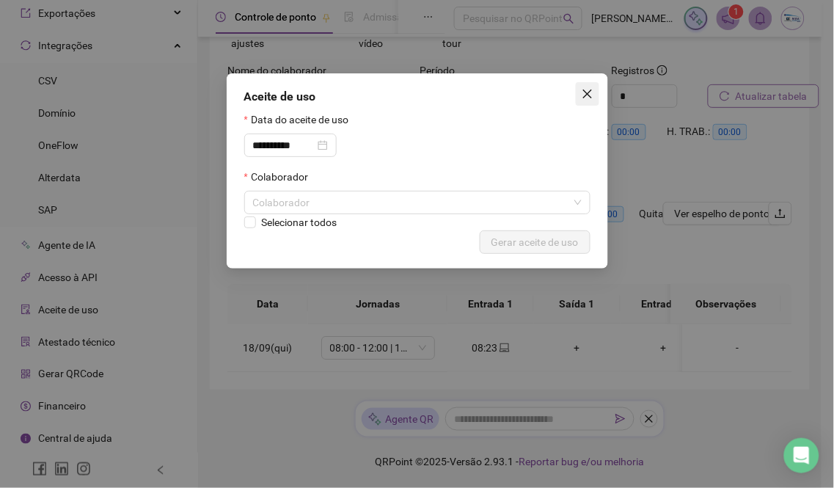
click at [594, 92] on span "Close" at bounding box center [587, 94] width 23 height 12
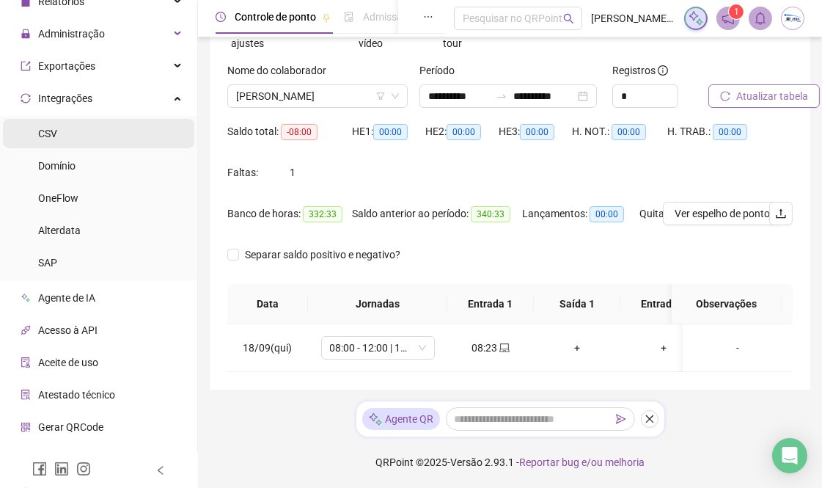
scroll to position [89, 0]
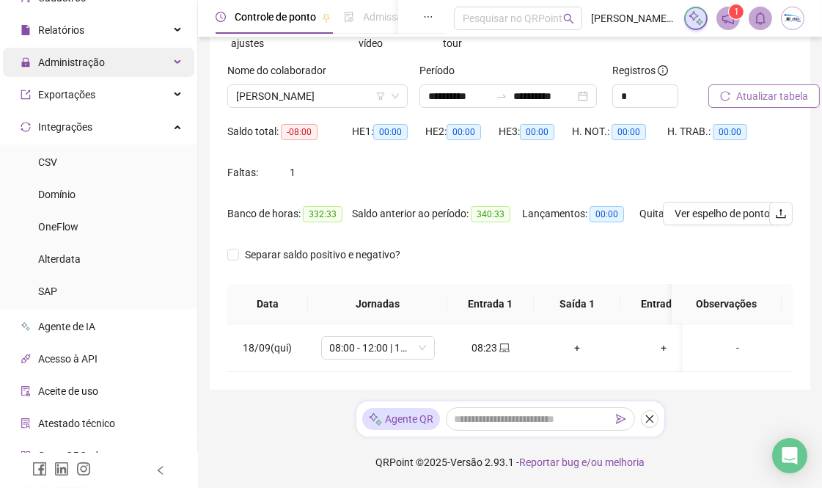
click at [87, 63] on span "Administração" at bounding box center [71, 62] width 67 height 12
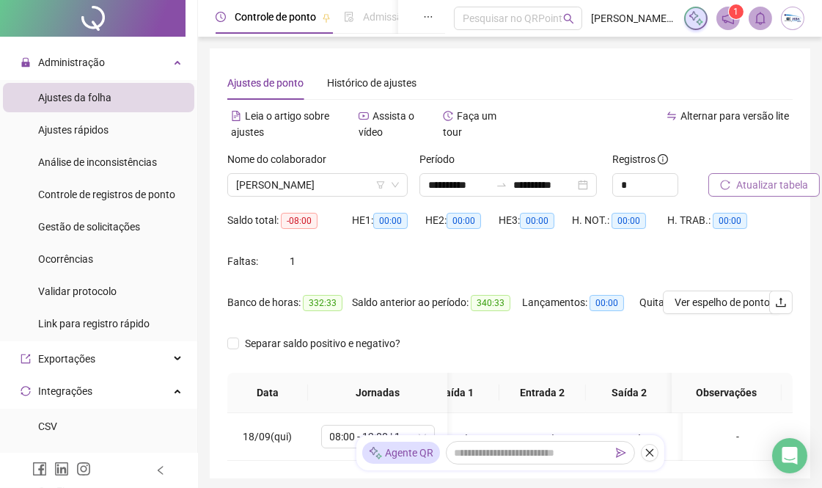
scroll to position [0, 0]
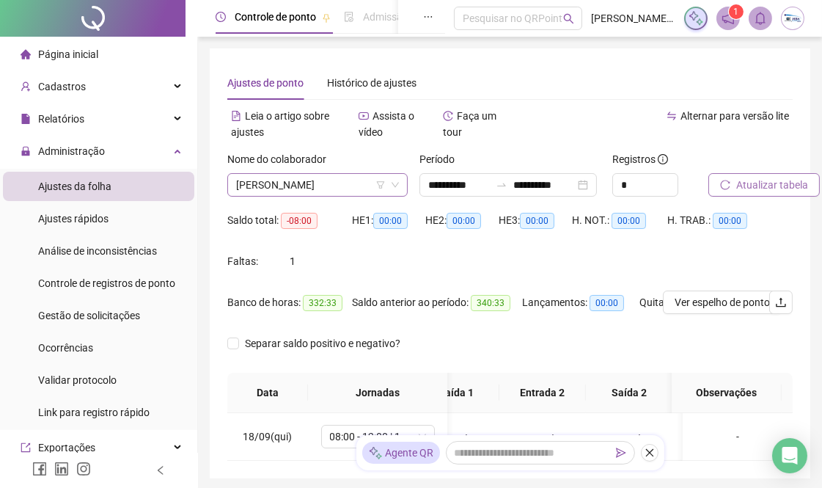
click at [400, 194] on div "[PERSON_NAME]" at bounding box center [317, 184] width 180 height 23
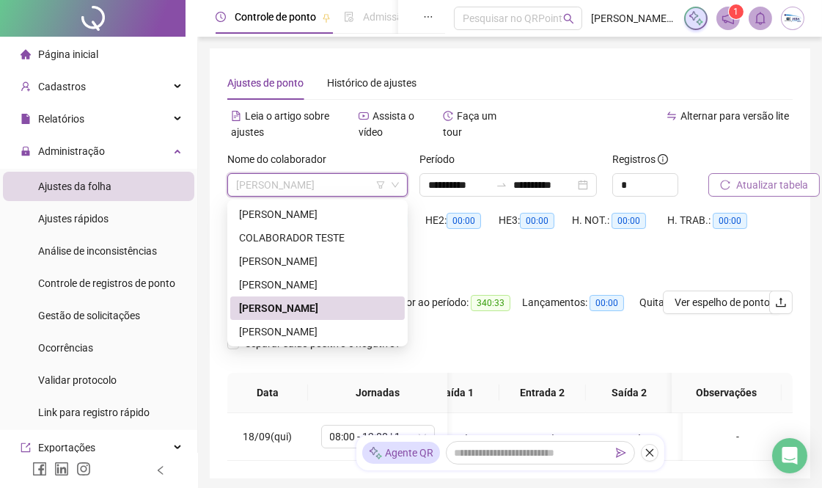
click at [550, 81] on div "Ajustes de ponto Histórico de ajustes" at bounding box center [510, 83] width 566 height 34
drag, startPoint x: 354, startPoint y: 181, endPoint x: 205, endPoint y: 194, distance: 148.8
click at [205, 194] on div "**********" at bounding box center [510, 288] width 624 height 577
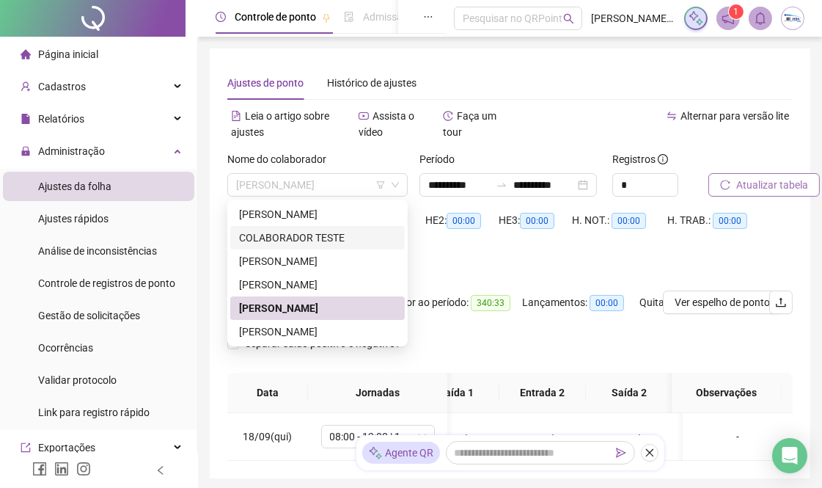
click at [274, 239] on div "COLABORADOR TESTE" at bounding box center [317, 238] width 157 height 16
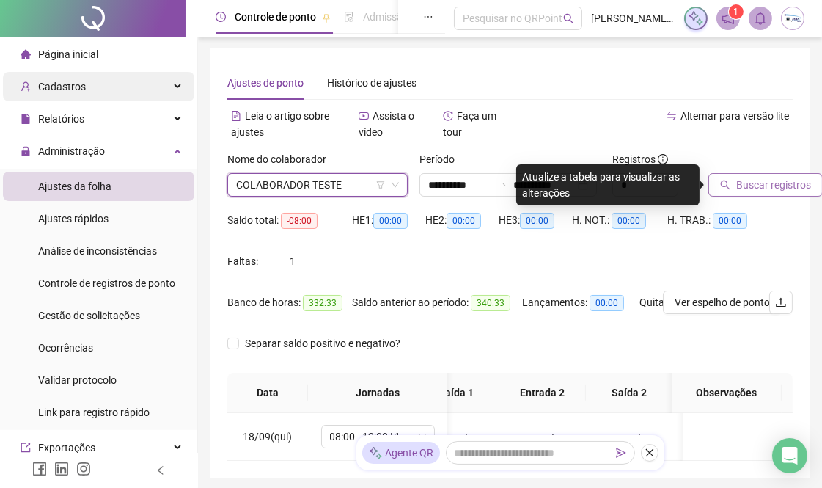
click at [65, 90] on span "Cadastros" at bounding box center [62, 87] width 48 height 12
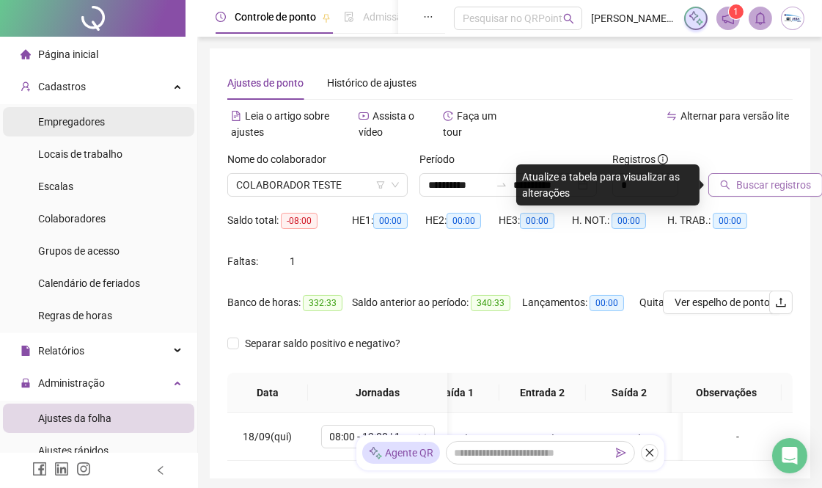
click at [83, 119] on span "Empregadores" at bounding box center [71, 122] width 67 height 12
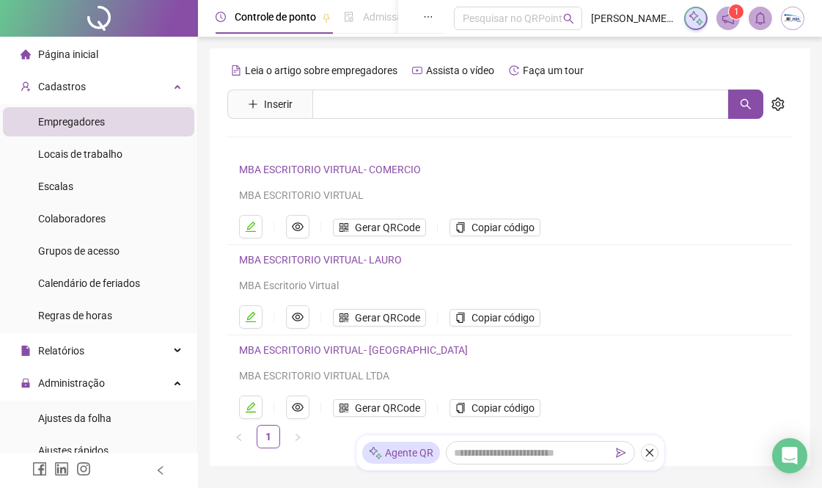
scroll to position [76, 0]
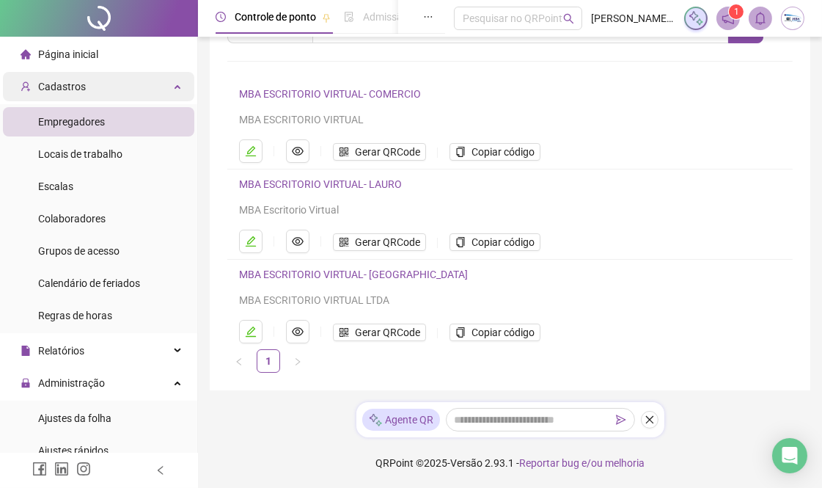
click at [98, 84] on div "Cadastros" at bounding box center [98, 86] width 191 height 29
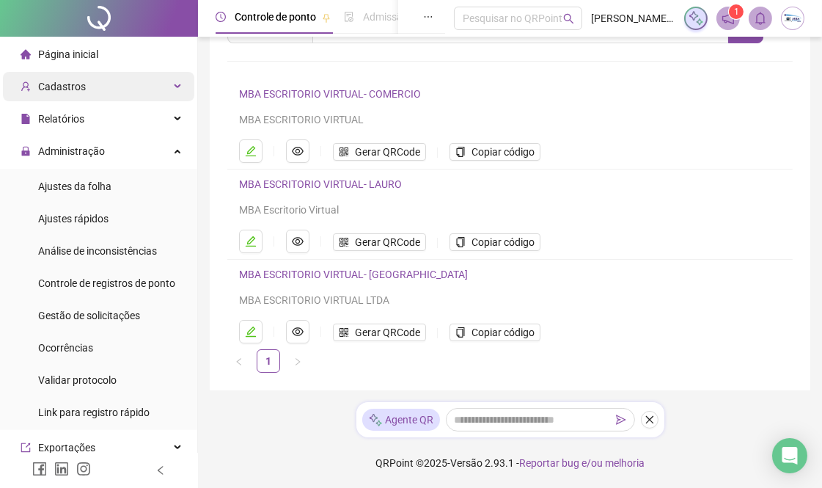
click at [70, 86] on span "Cadastros" at bounding box center [62, 87] width 48 height 12
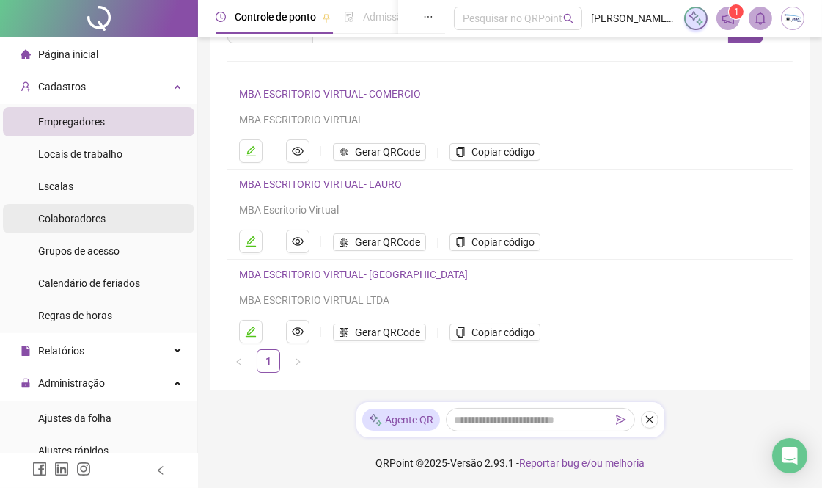
click at [74, 216] on span "Colaboradores" at bounding box center [71, 219] width 67 height 12
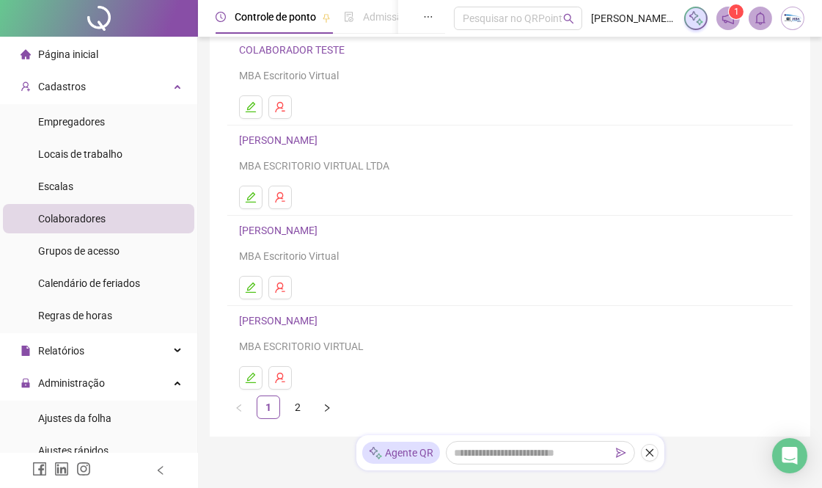
scroll to position [257, 0]
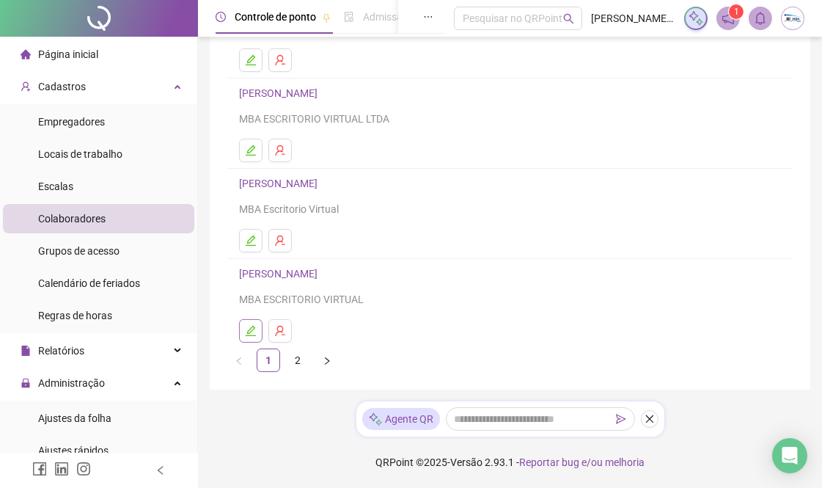
click at [247, 332] on icon "edit" at bounding box center [251, 331] width 10 height 10
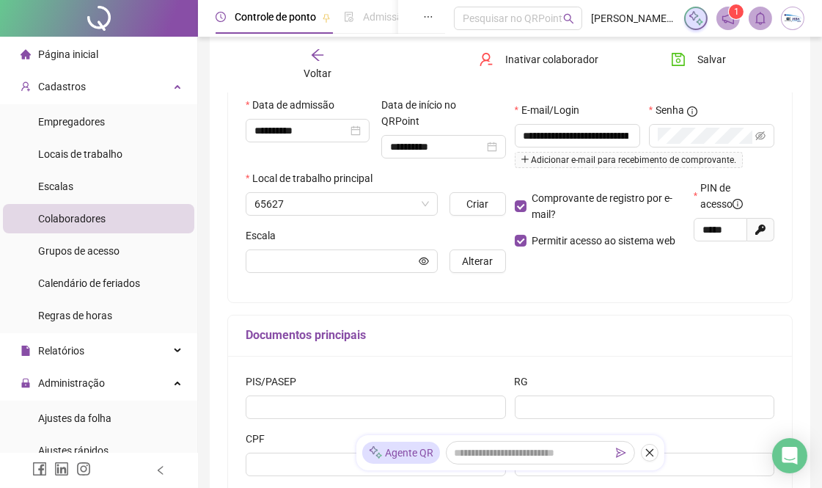
scroll to position [264, 0]
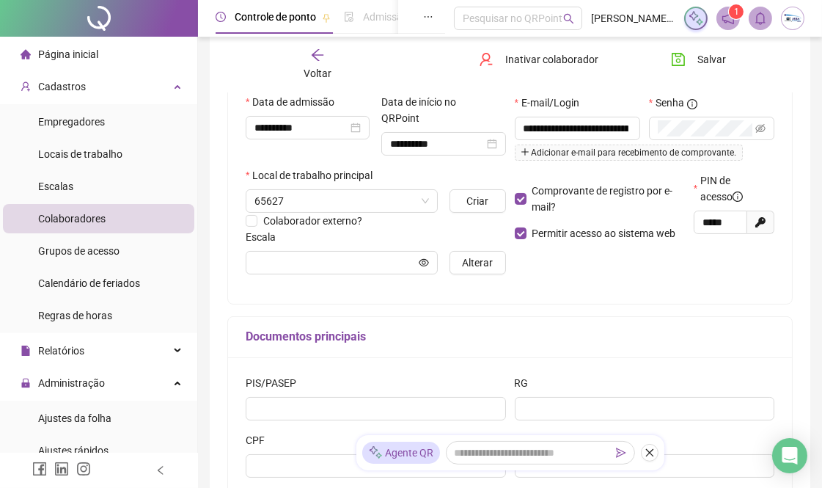
type input "**********"
